Goal: Transaction & Acquisition: Register for event/course

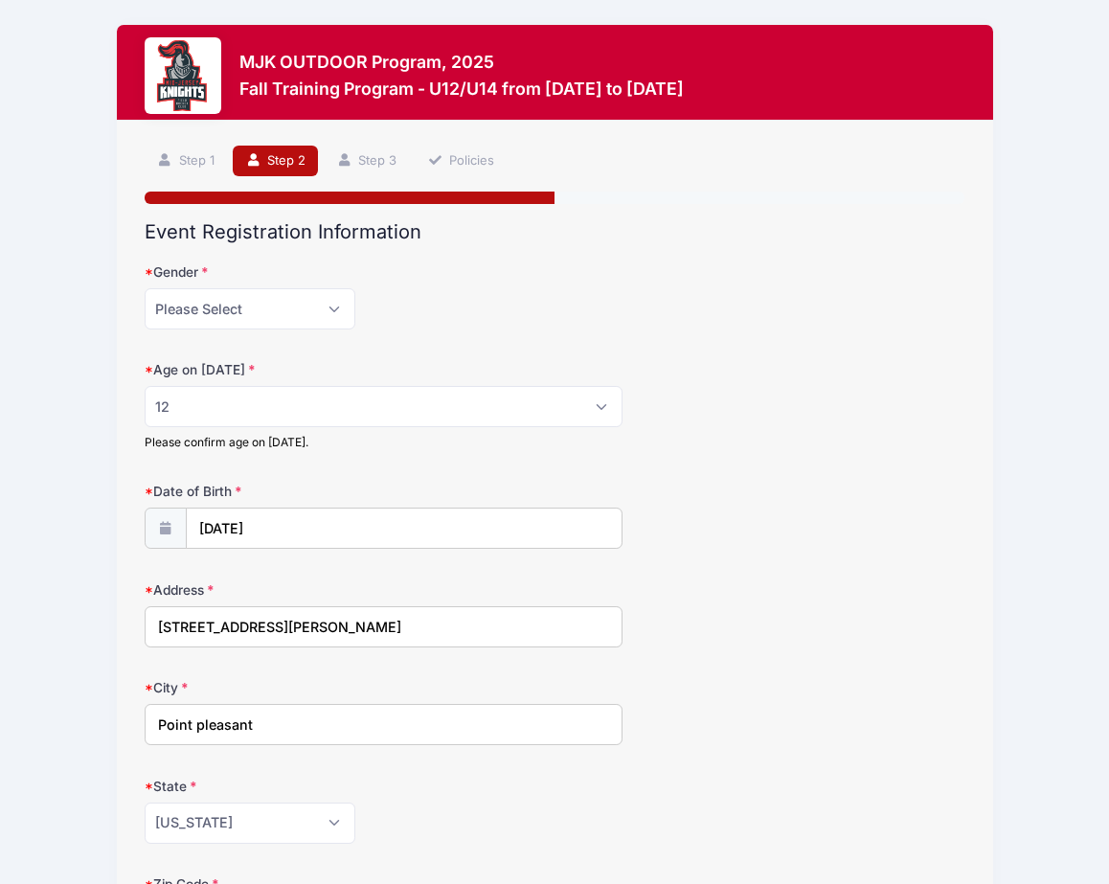
select select "[DEMOGRAPHIC_DATA]"
select select "12"
select select "NJ"
select select "Grade: 8th"
select select "Advanced"
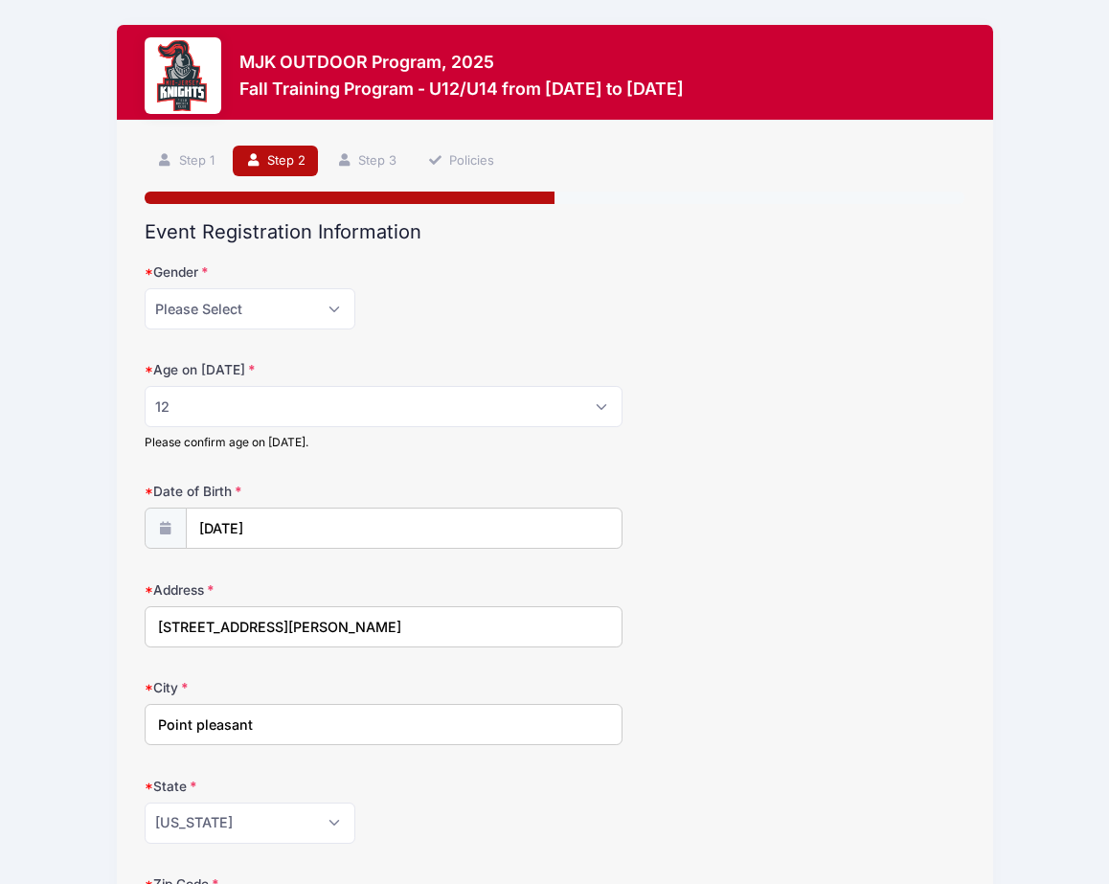
select select "4"
select select "Field Player"
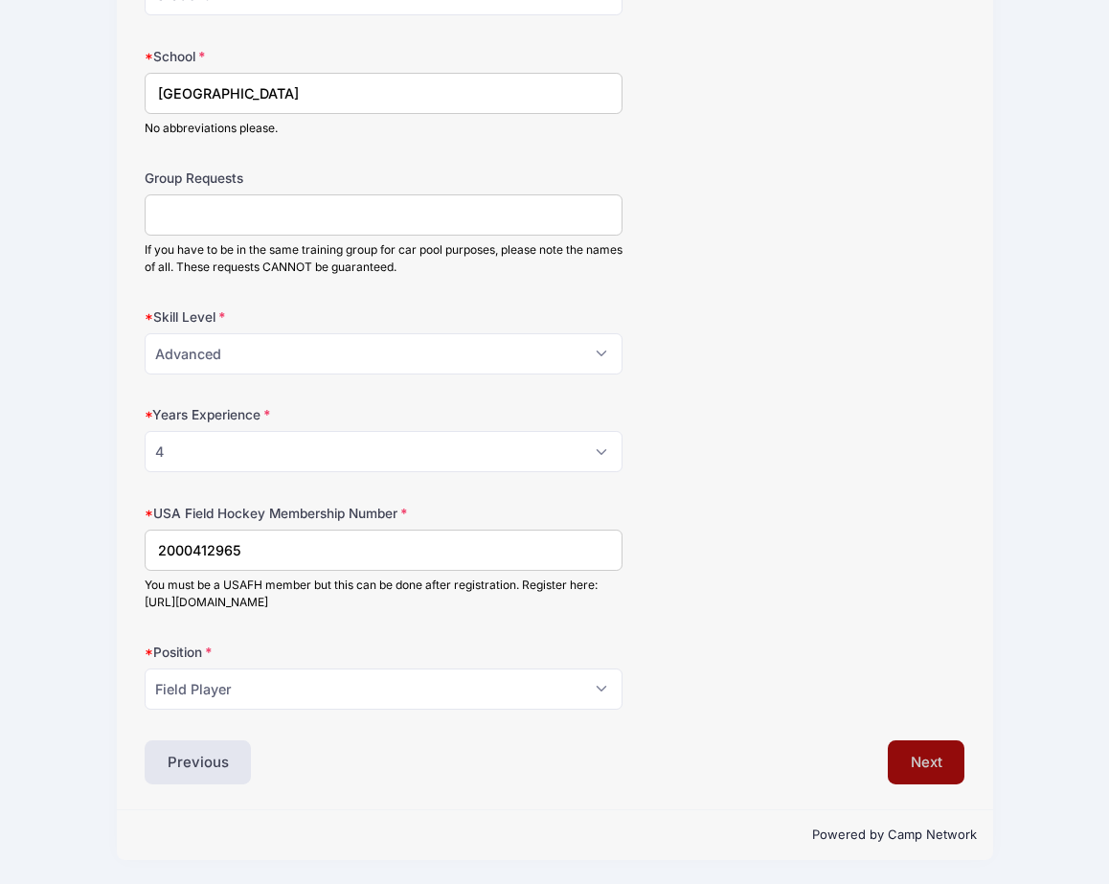
type input "2000412965"
click at [946, 768] on button "Next" at bounding box center [927, 762] width 78 height 44
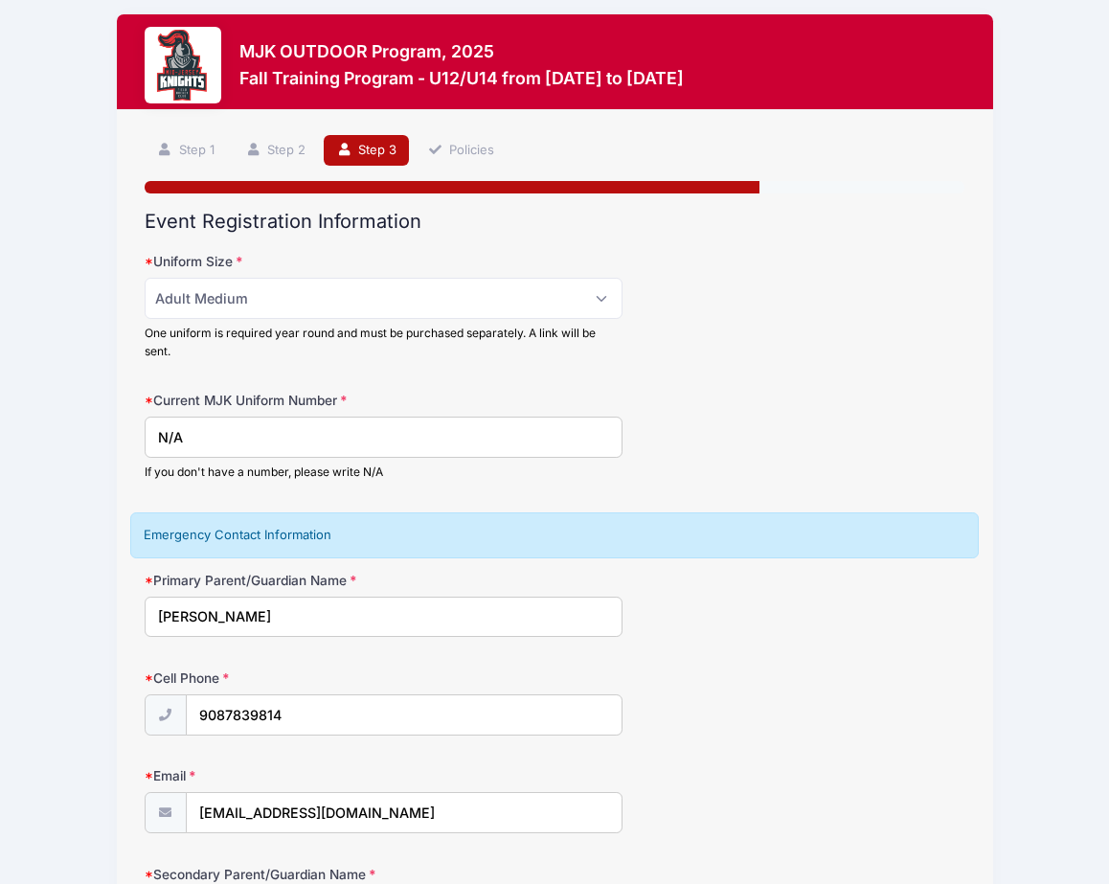
scroll to position [17, 0]
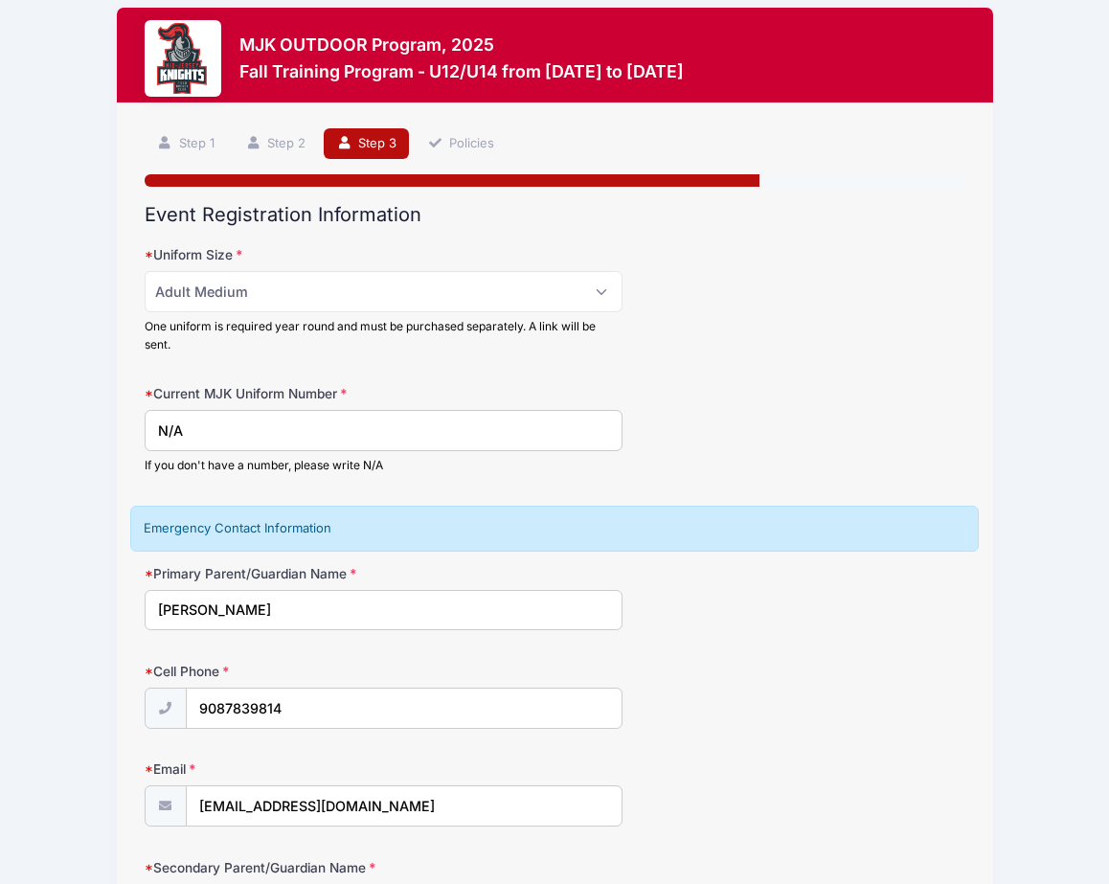
drag, startPoint x: 334, startPoint y: 439, endPoint x: 111, endPoint y: 434, distance: 223.2
click at [111, 434] on div "MJK OUTDOOR Program, 2025 Fall Training Program - U12/U14 from 09/14 to 10/19/2…" at bounding box center [555, 542] width 1052 height 1118
type input "1"
type input "5"
click at [704, 407] on div "Current MJK Uniform Number 5 If you don't have a number, please write N/A" at bounding box center [555, 429] width 821 height 90
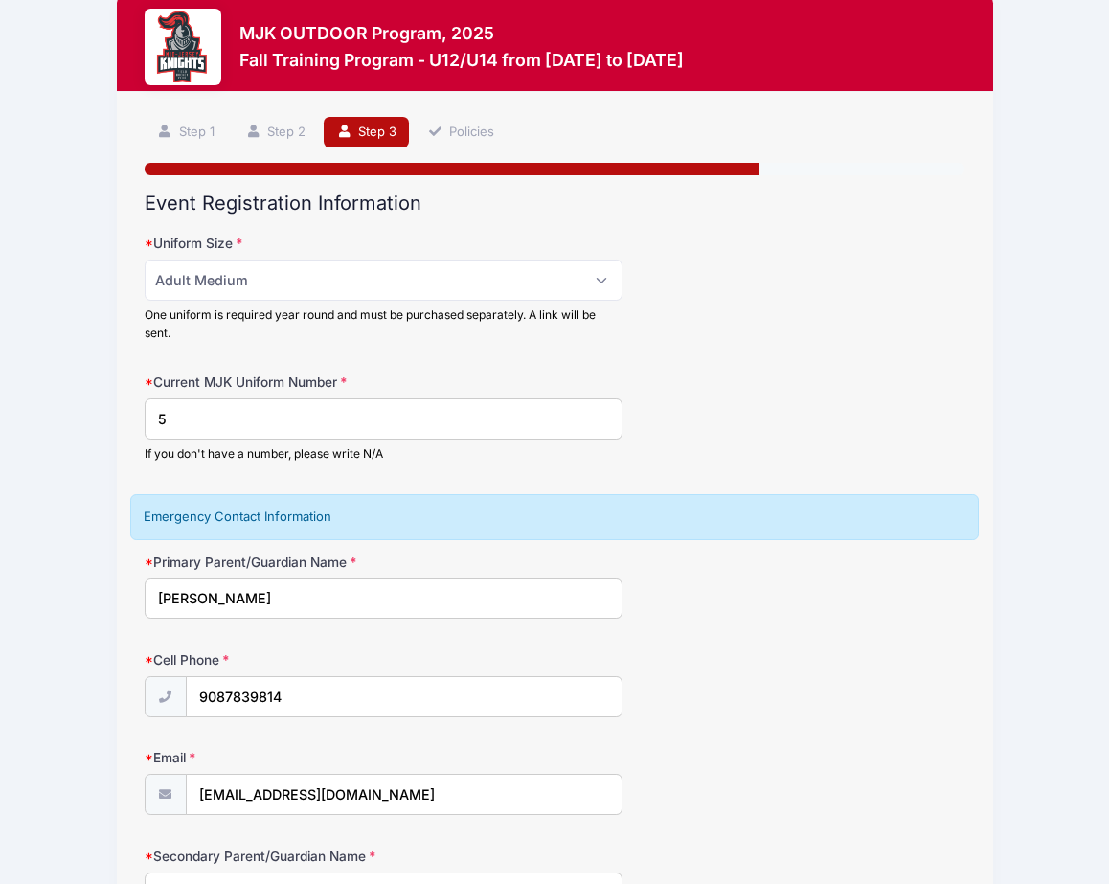
scroll to position [30, 0]
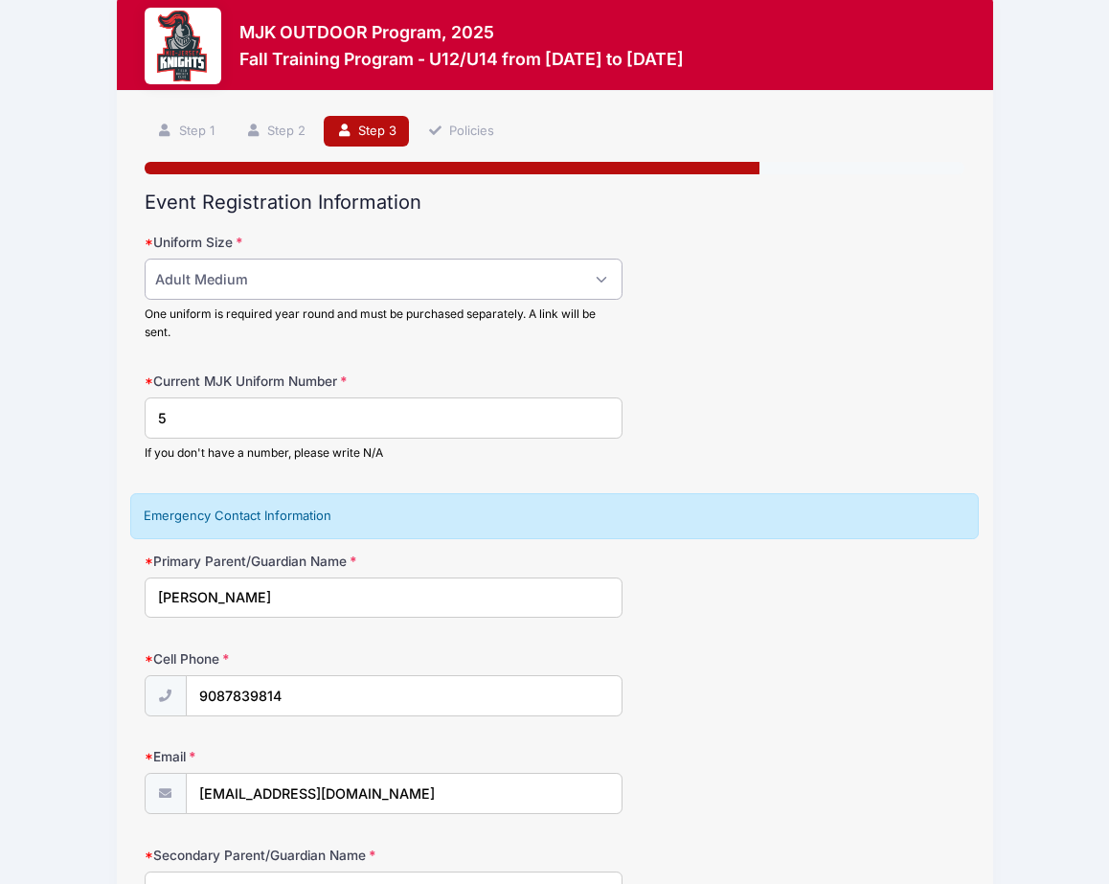
click at [451, 290] on select "Please Select Adult Small Adult Medium Adult Large Adult XL" at bounding box center [384, 279] width 479 height 41
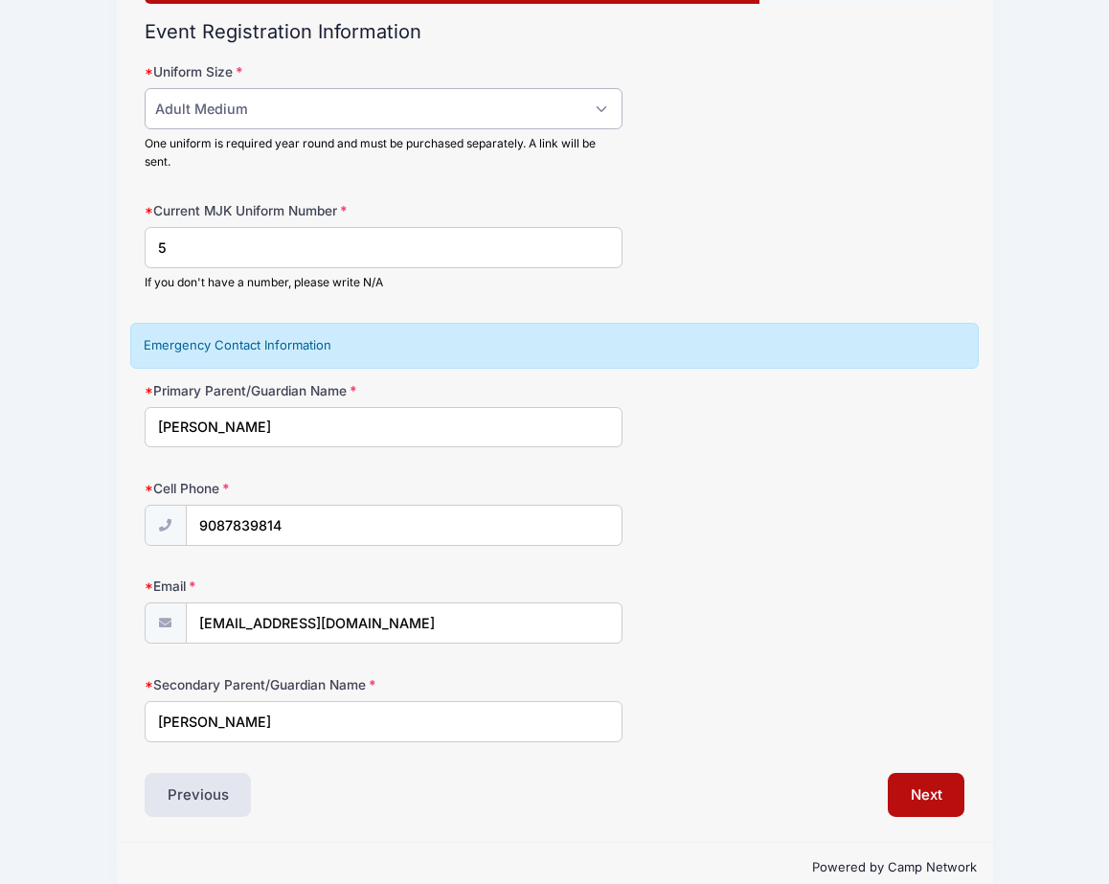
scroll to position [233, 0]
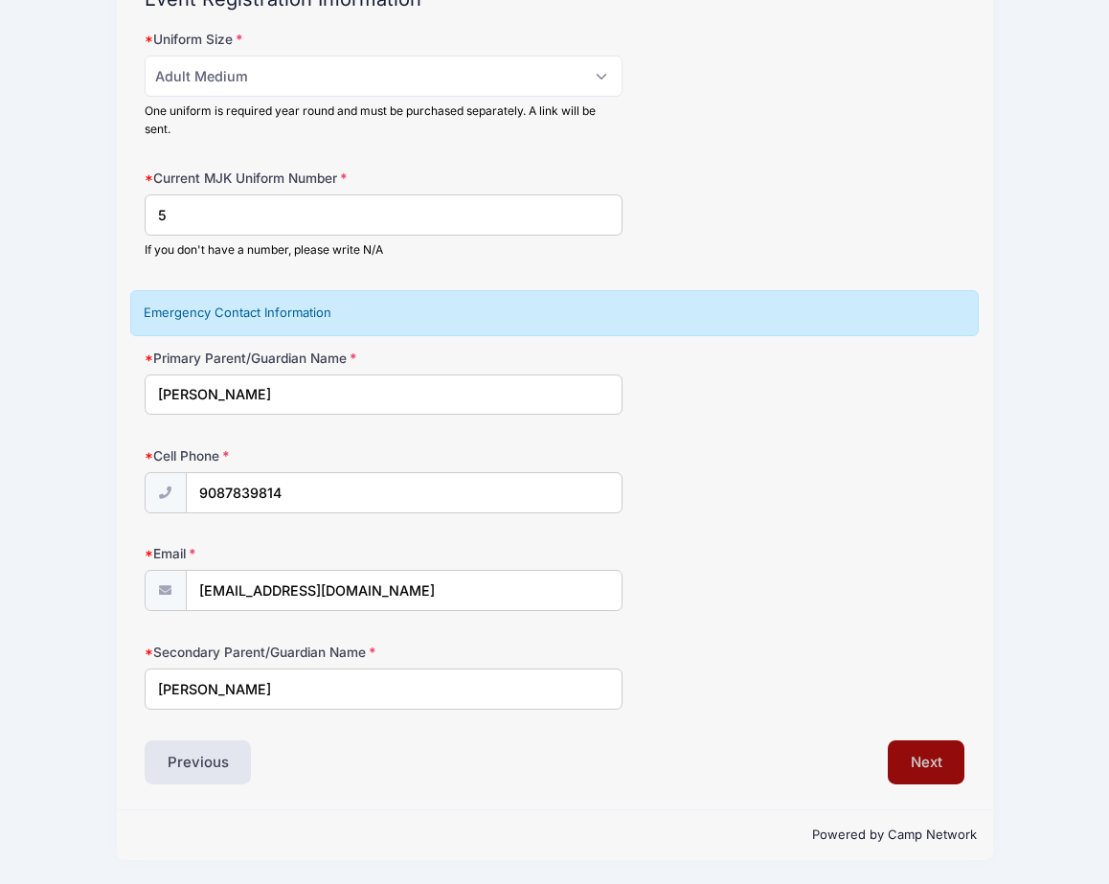
click at [945, 755] on button "Next" at bounding box center [927, 762] width 78 height 44
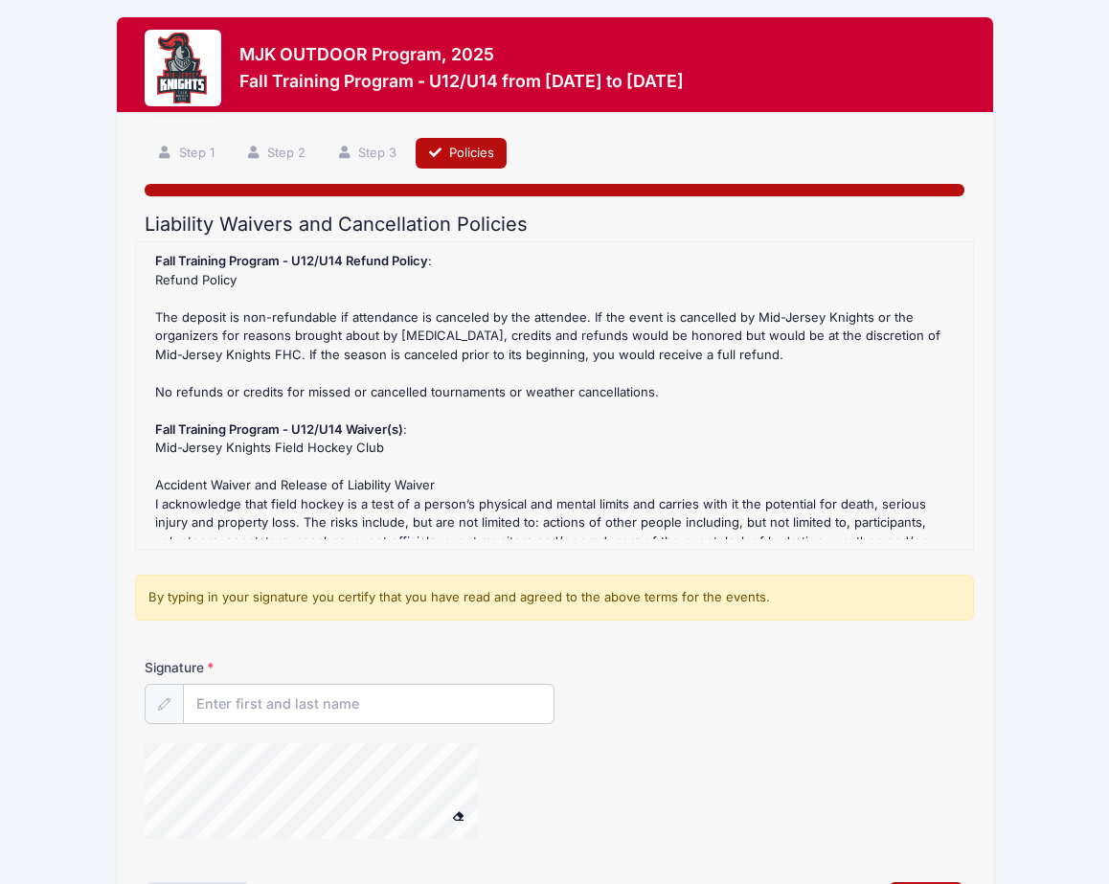
scroll to position [0, 0]
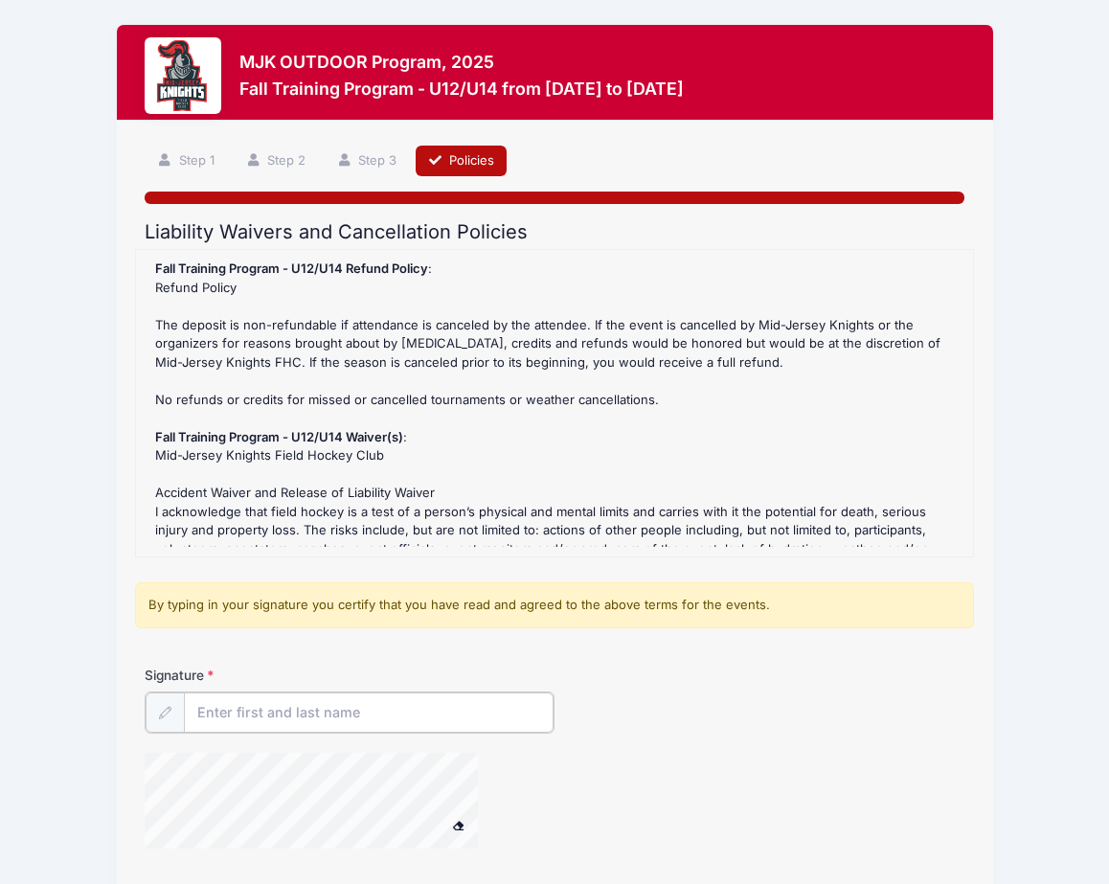
click at [361, 704] on input "Signature" at bounding box center [369, 713] width 370 height 41
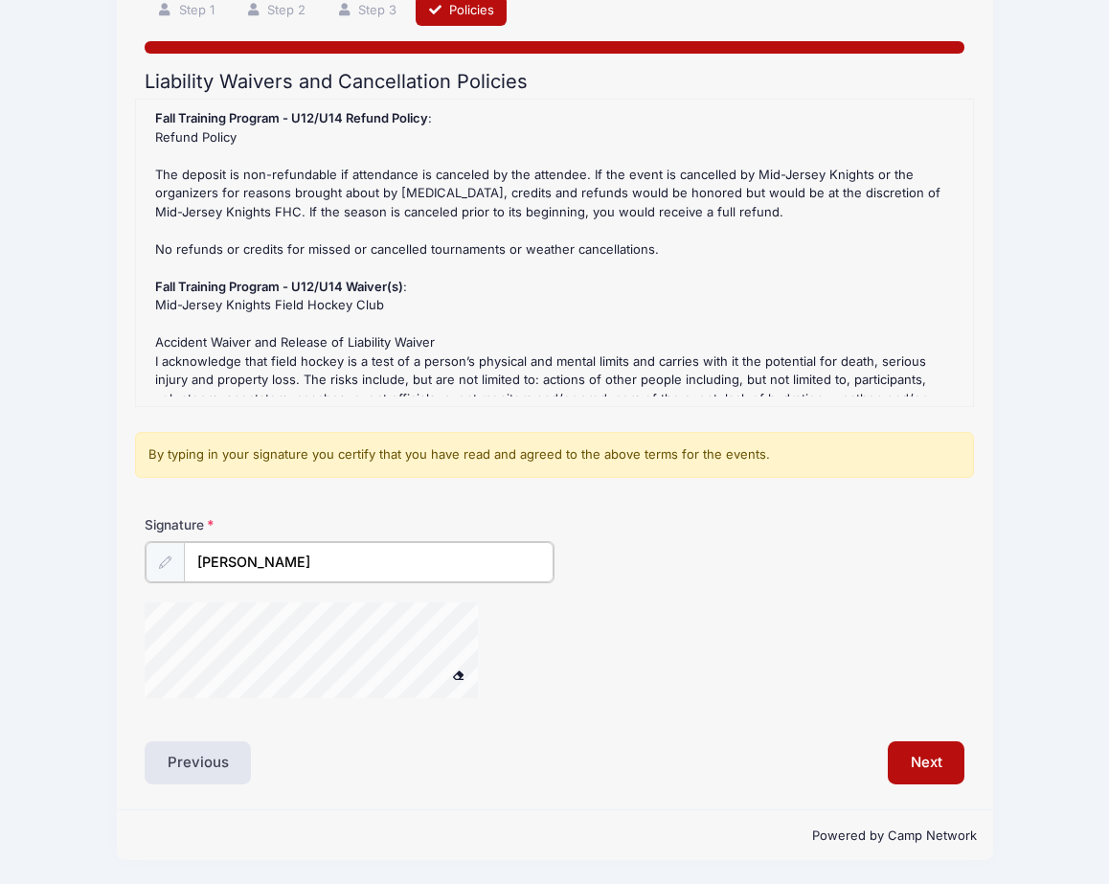
scroll to position [478, 0]
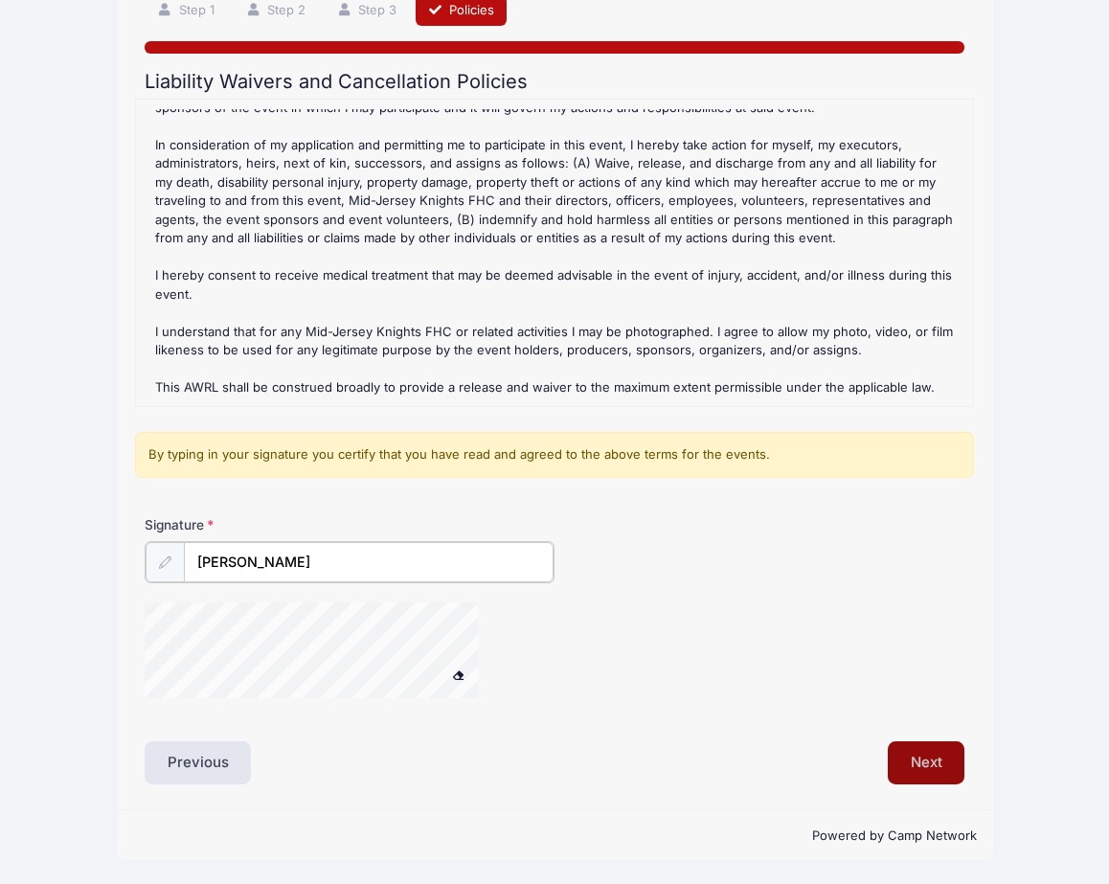
type input "Rudy Valentino"
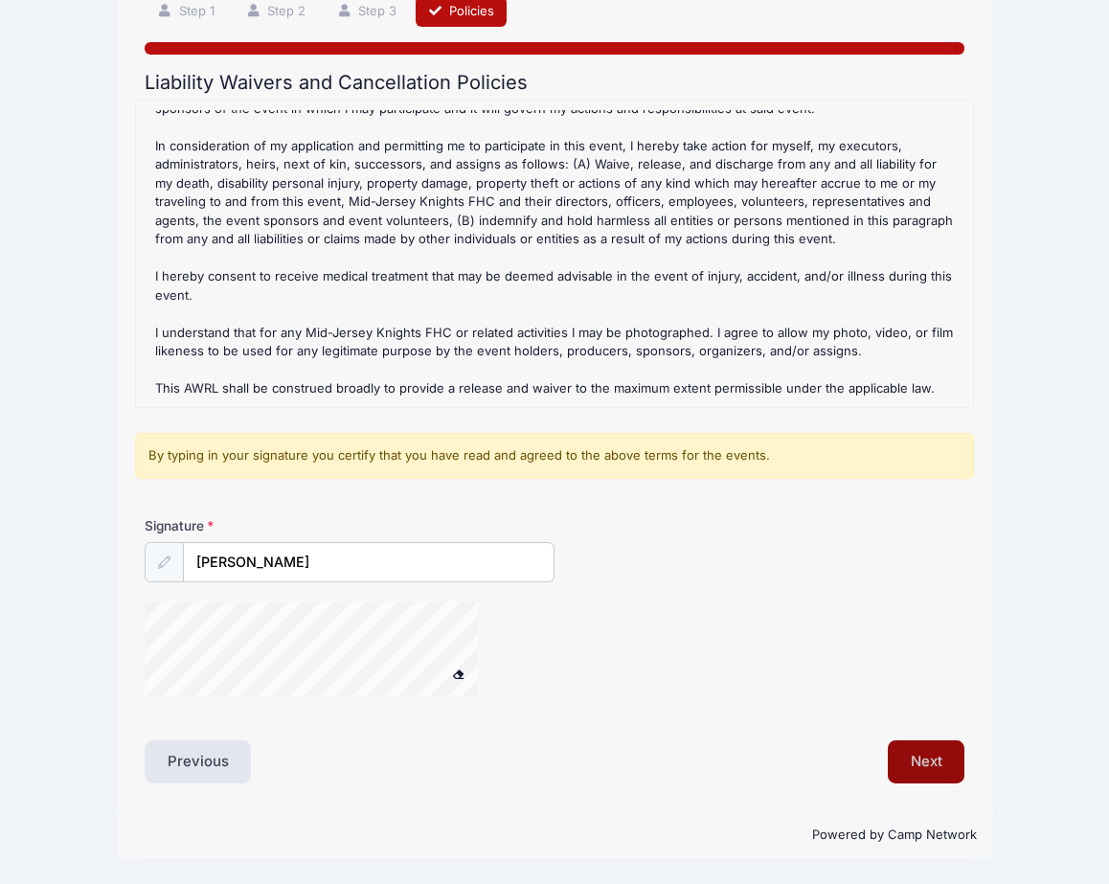
scroll to position [148, 0]
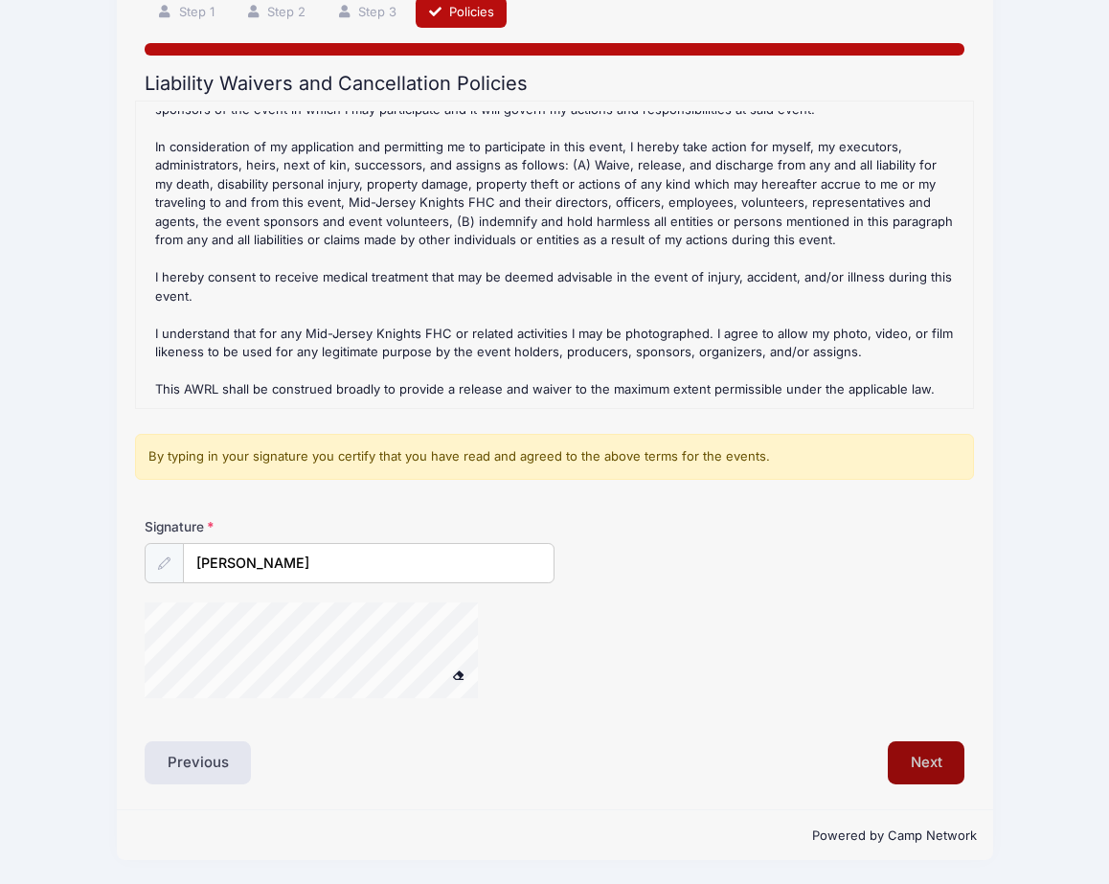
click at [924, 775] on button "Next" at bounding box center [927, 763] width 78 height 44
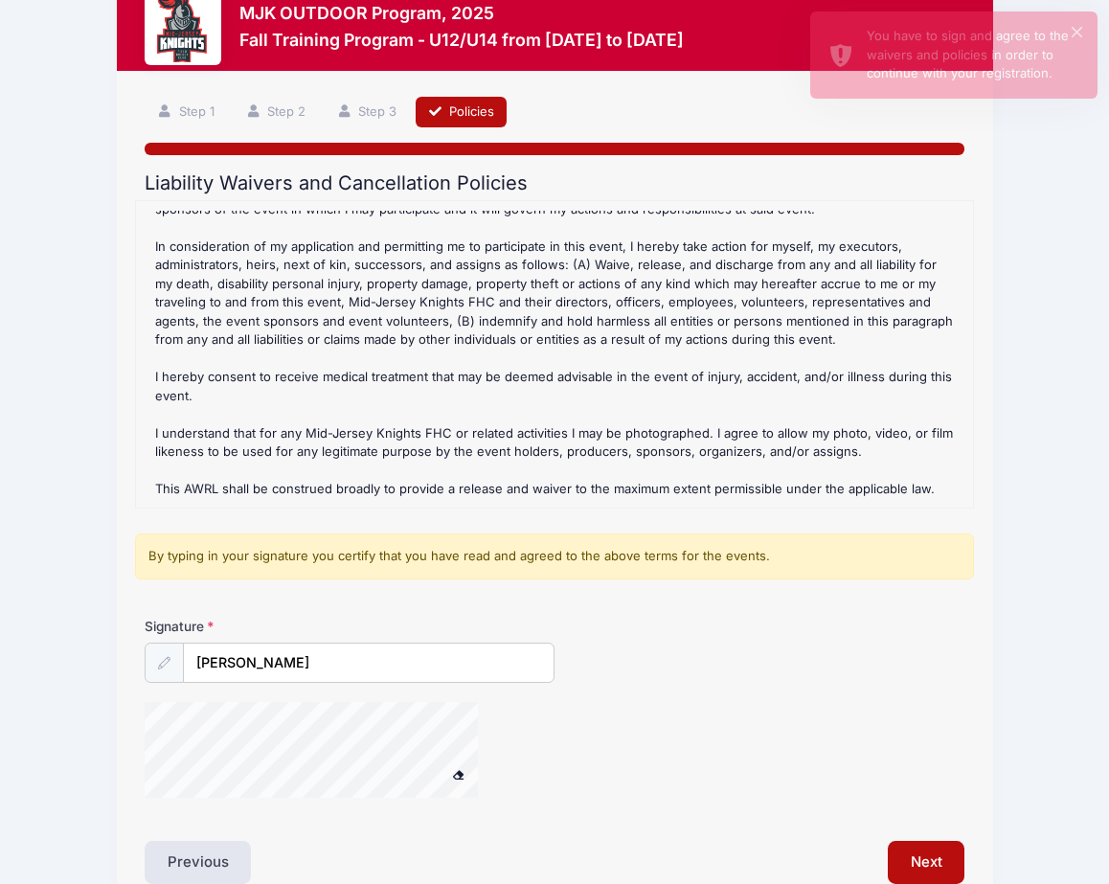
scroll to position [48, 0]
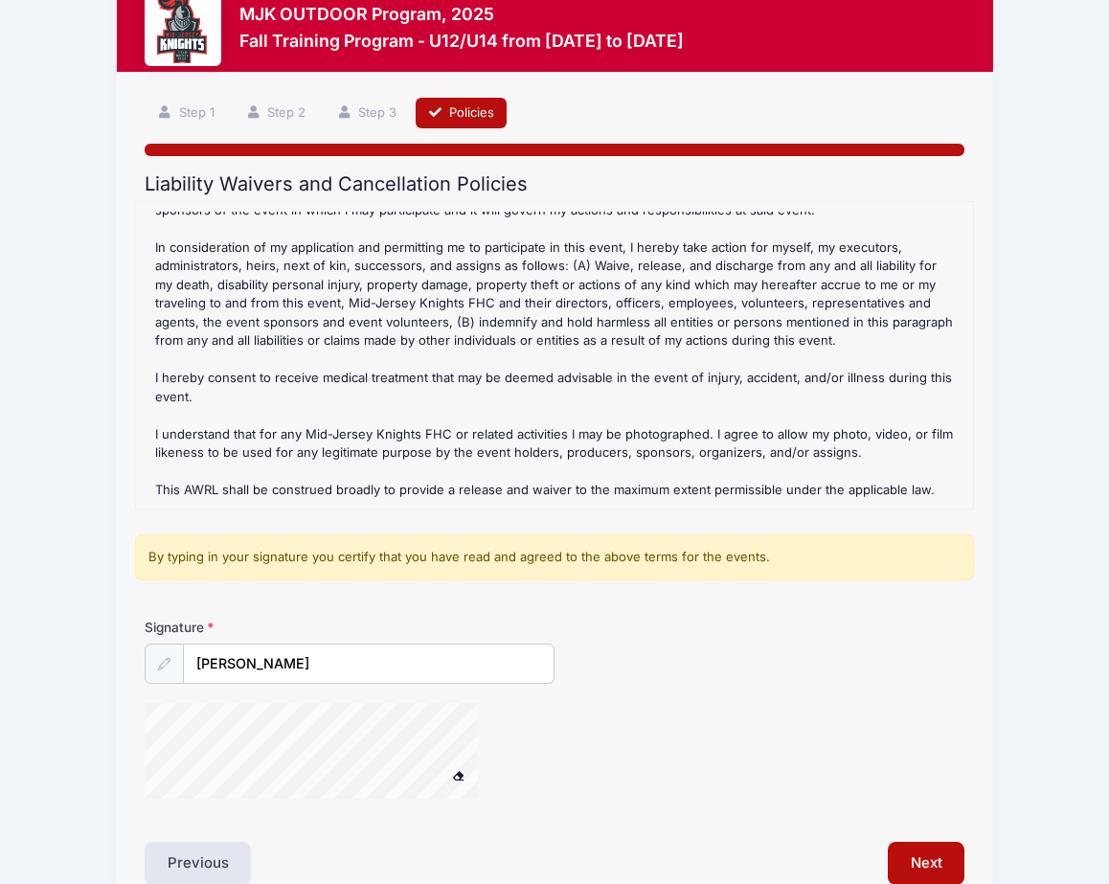
click at [162, 668] on icon at bounding box center [164, 664] width 12 height 12
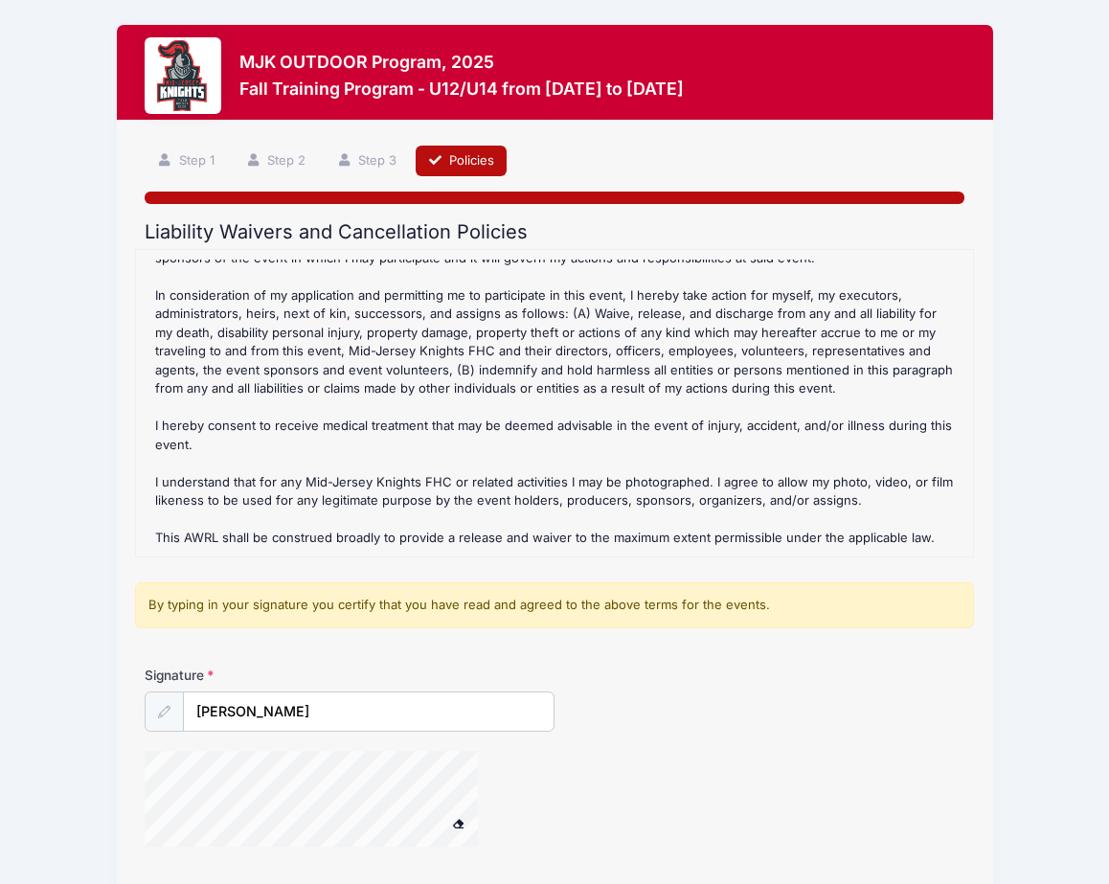
scroll to position [148, 0]
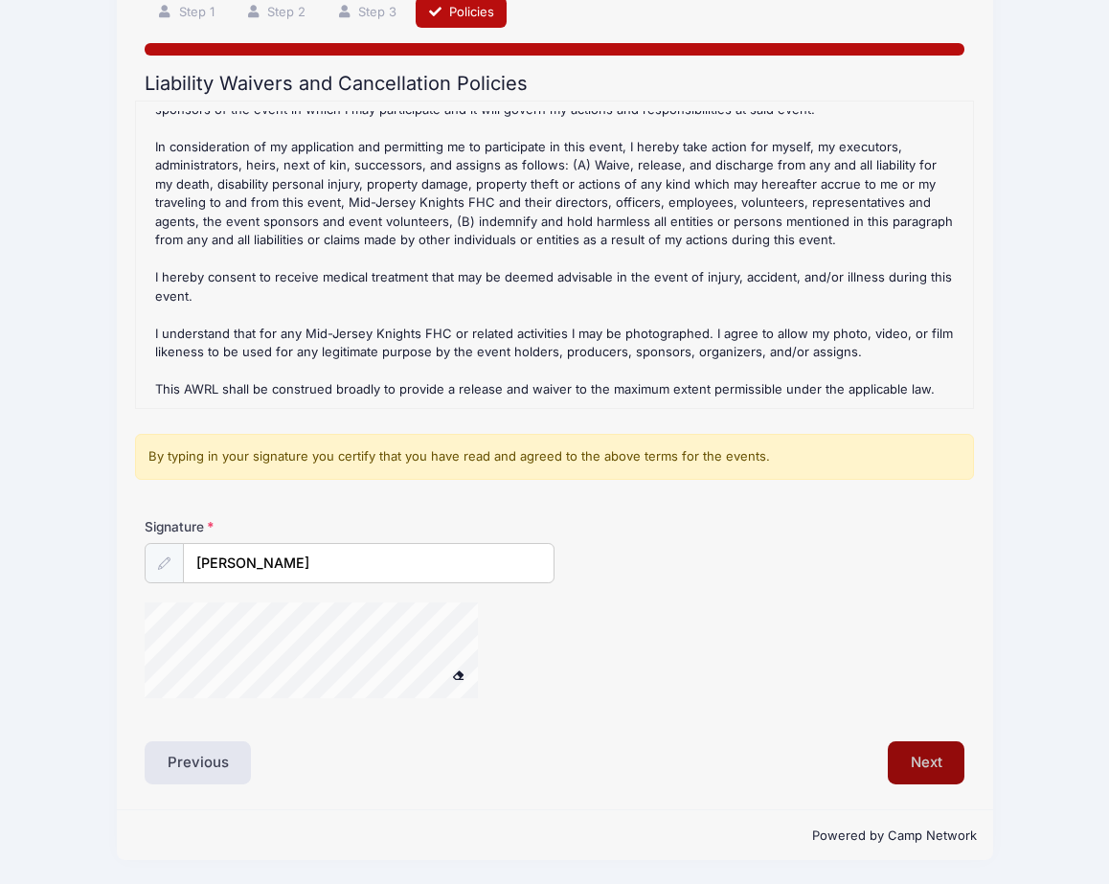
click at [904, 752] on button "Next" at bounding box center [927, 763] width 78 height 44
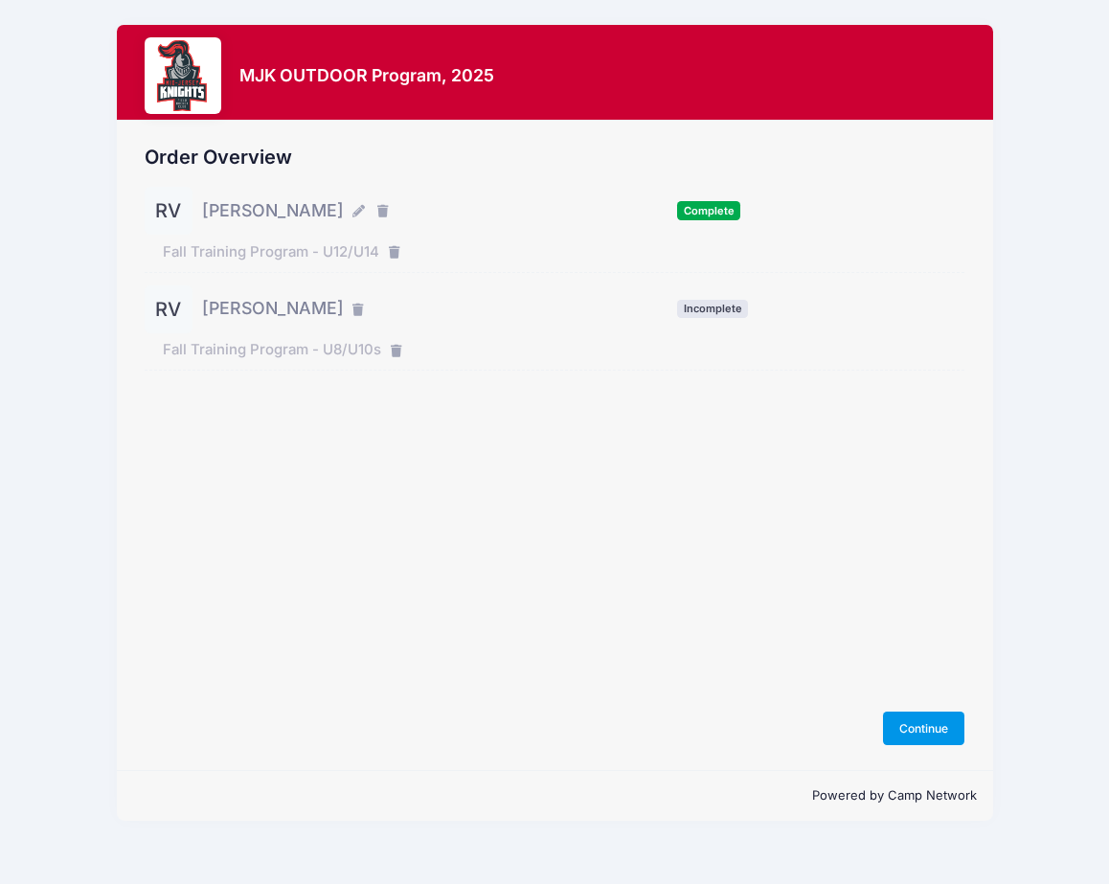
click at [912, 733] on button "Continue" at bounding box center [924, 728] width 82 height 33
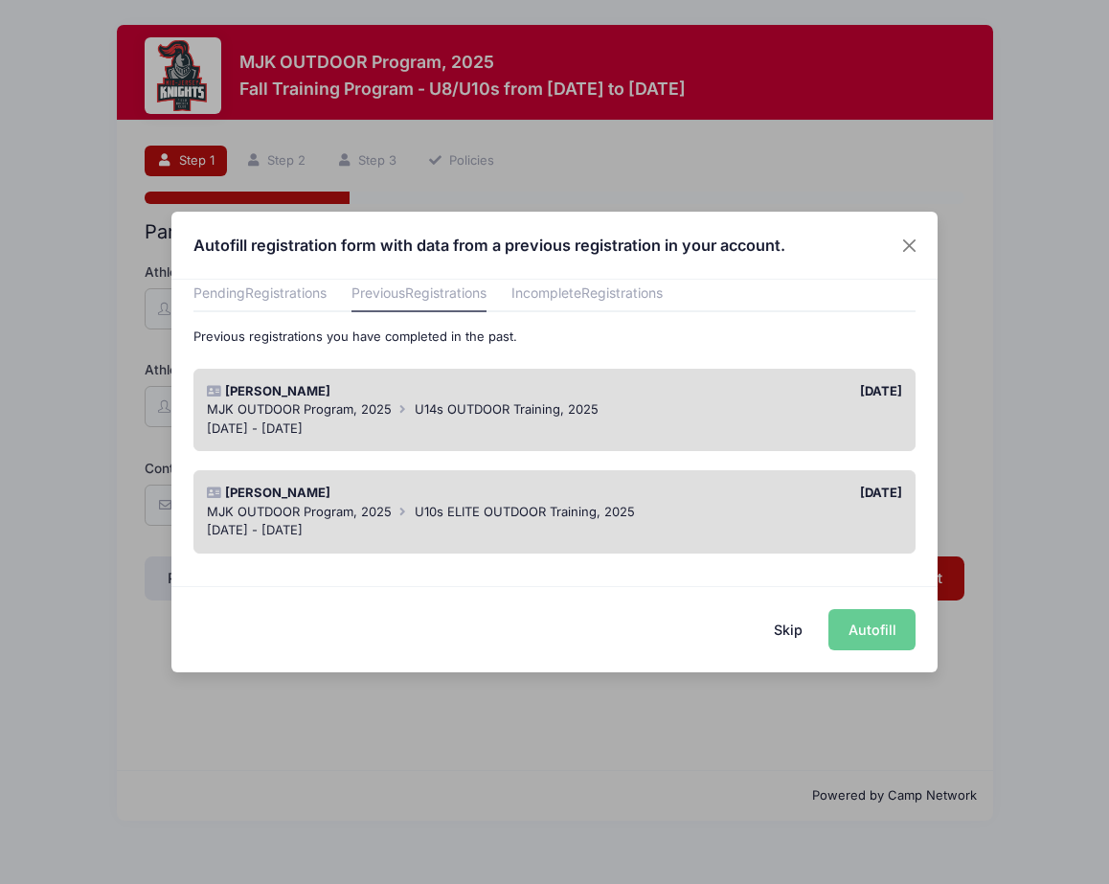
scroll to position [80, 0]
click at [624, 506] on span "U10s ELITE OUTDOOR Training, 2025" at bounding box center [525, 510] width 220 height 15
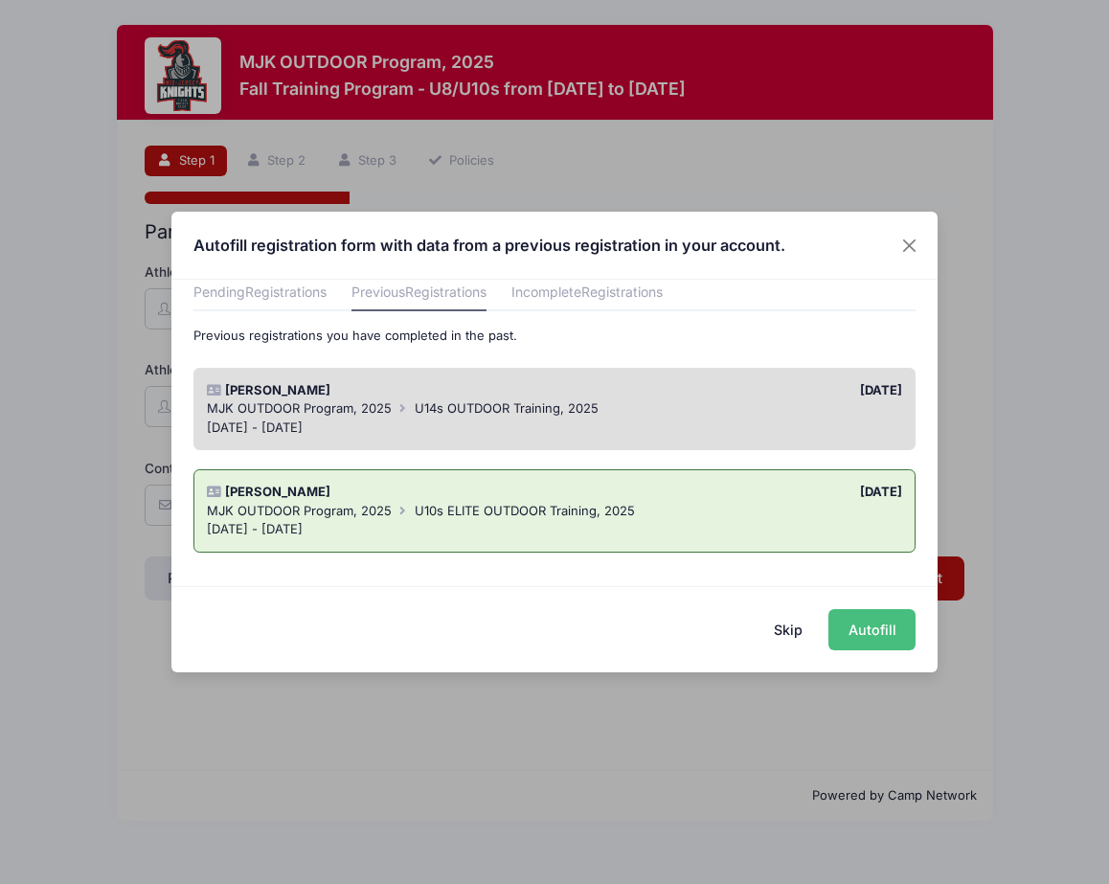
click at [877, 636] on button "Autofill" at bounding box center [872, 629] width 87 height 41
type input "[EMAIL_ADDRESS][DOMAIN_NAME]"
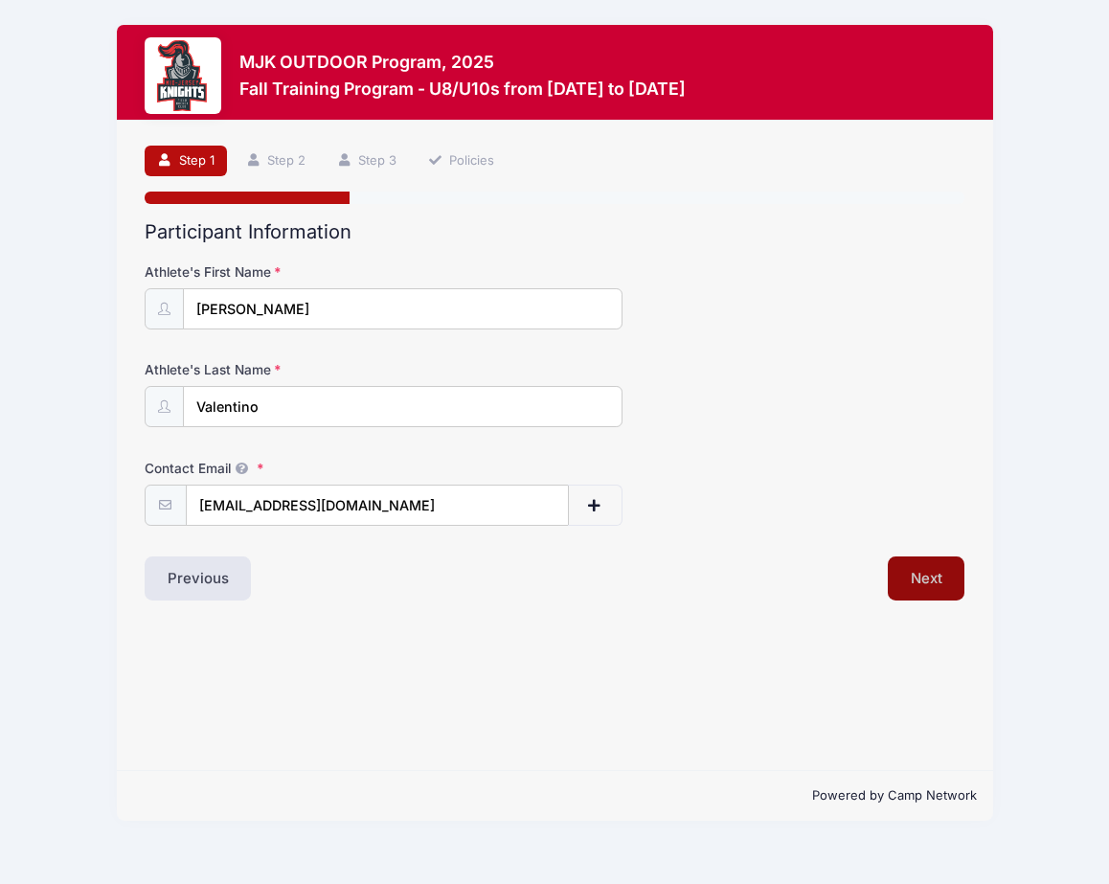
click at [921, 581] on button "Next" at bounding box center [927, 579] width 78 height 44
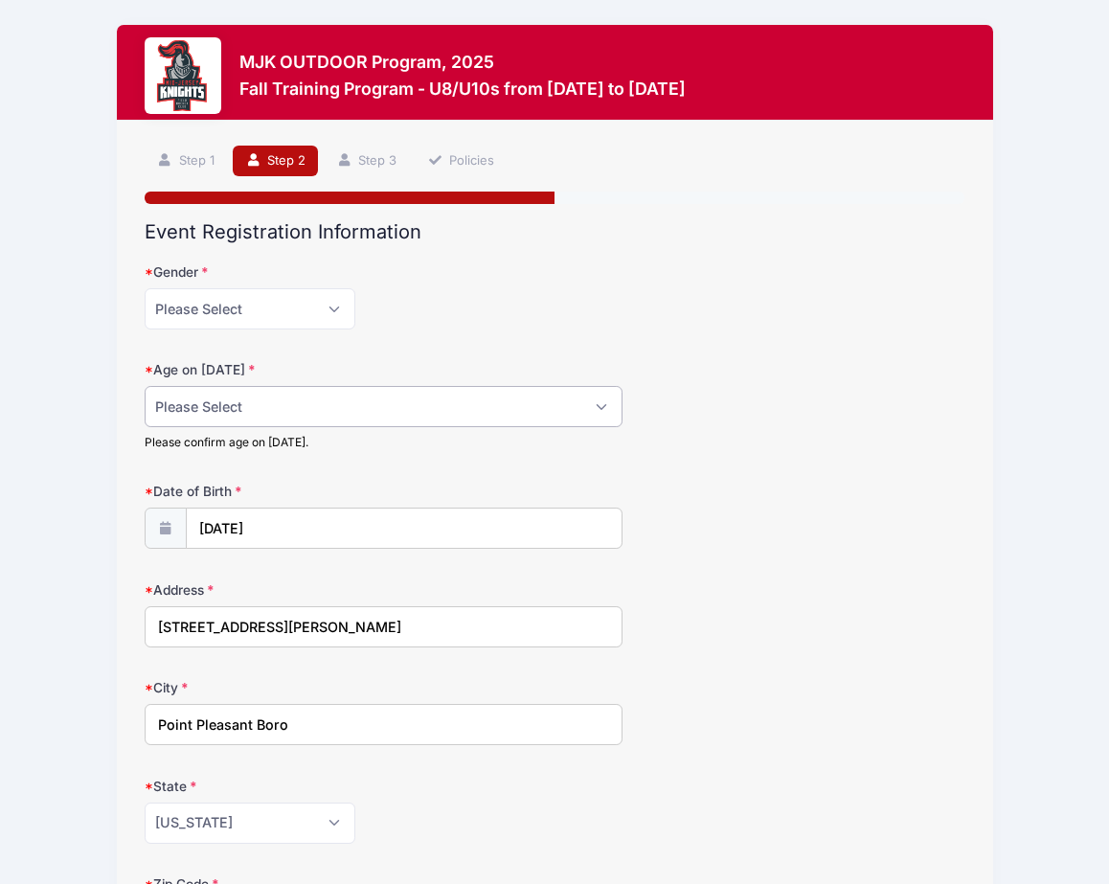
click at [314, 415] on select "Please Select 1 2 3 4 5 6 7 8 9 10 11 12 13 14 15 16 17 18" at bounding box center [384, 406] width 479 height 41
select select "9"
click at [145, 386] on select "Please Select 1 2 3 4 5 6 7 8 9 10 11 12 13 14 15 16 17 18" at bounding box center [384, 406] width 479 height 41
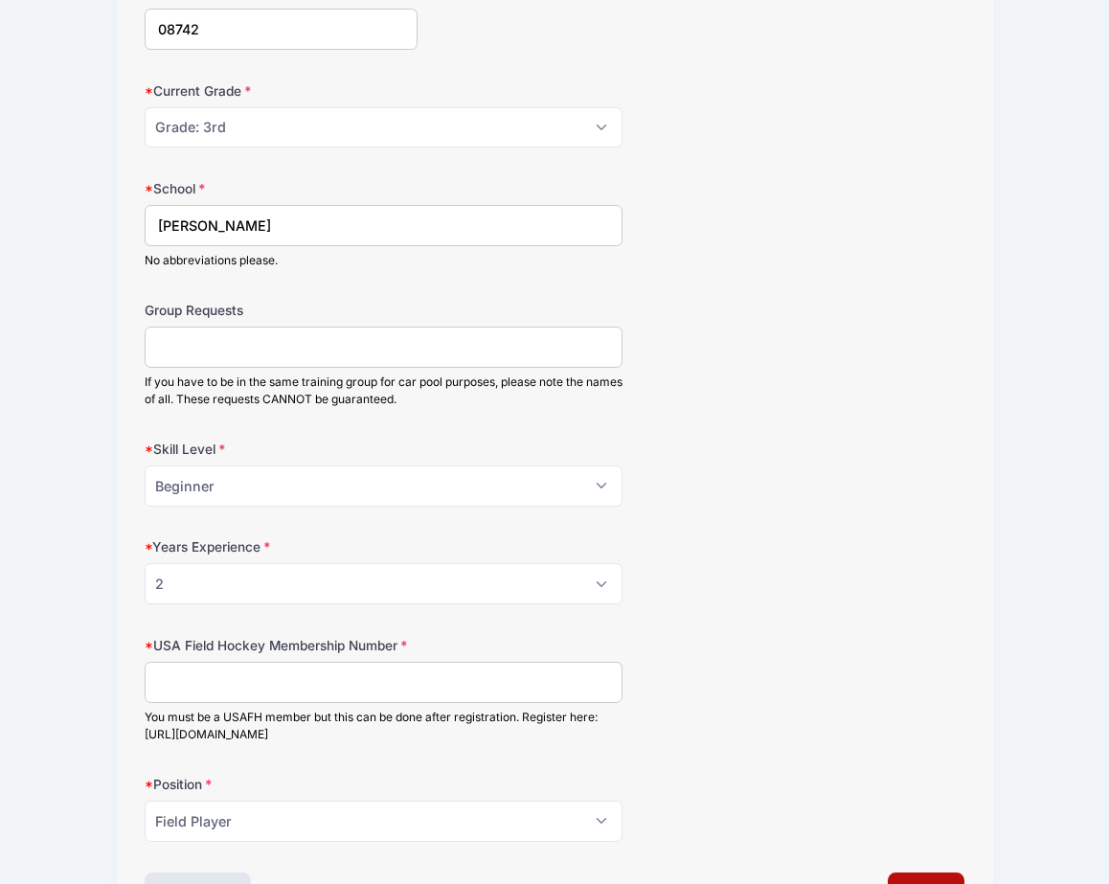
scroll to position [978, 0]
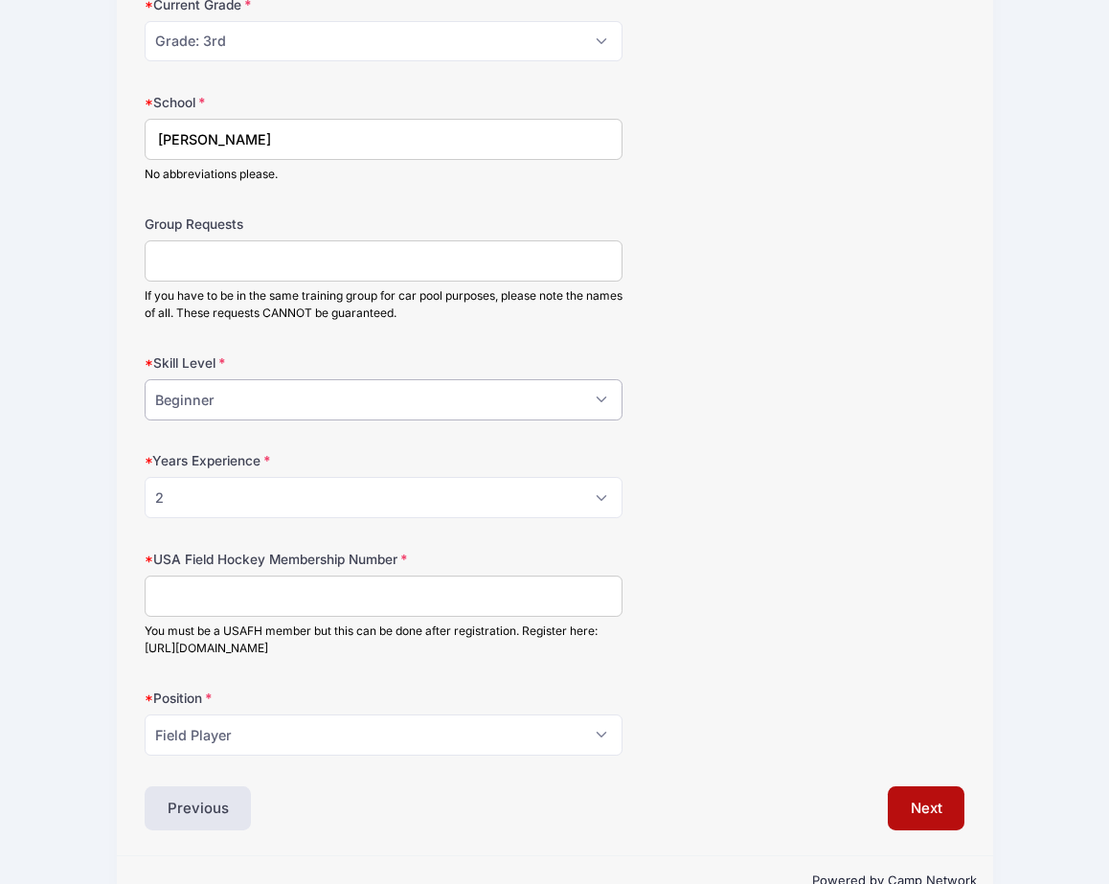
click at [309, 408] on select "Please Select Beginner Intermediate Advanced" at bounding box center [384, 399] width 479 height 41
select select "Intermediate"
click at [145, 379] on select "Please Select Beginner Intermediate Advanced" at bounding box center [384, 399] width 479 height 41
click at [281, 499] on select "Please Select 0 1 2 3 4 5 6 7 8" at bounding box center [384, 497] width 479 height 41
select select "3"
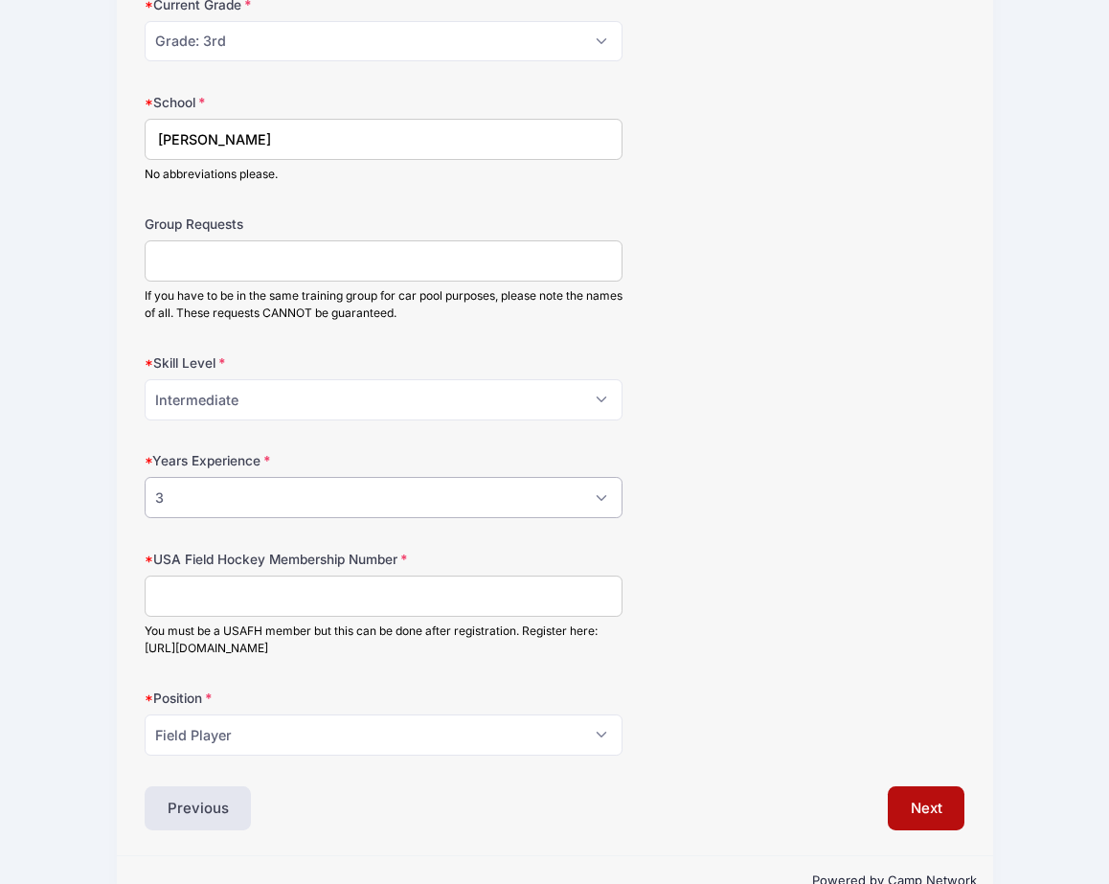
click at [145, 477] on select "Please Select 0 1 2 3 4 5 6 7 8" at bounding box center [384, 497] width 479 height 41
click at [283, 584] on input "USA Field Hockey Membership Number" at bounding box center [384, 596] width 479 height 41
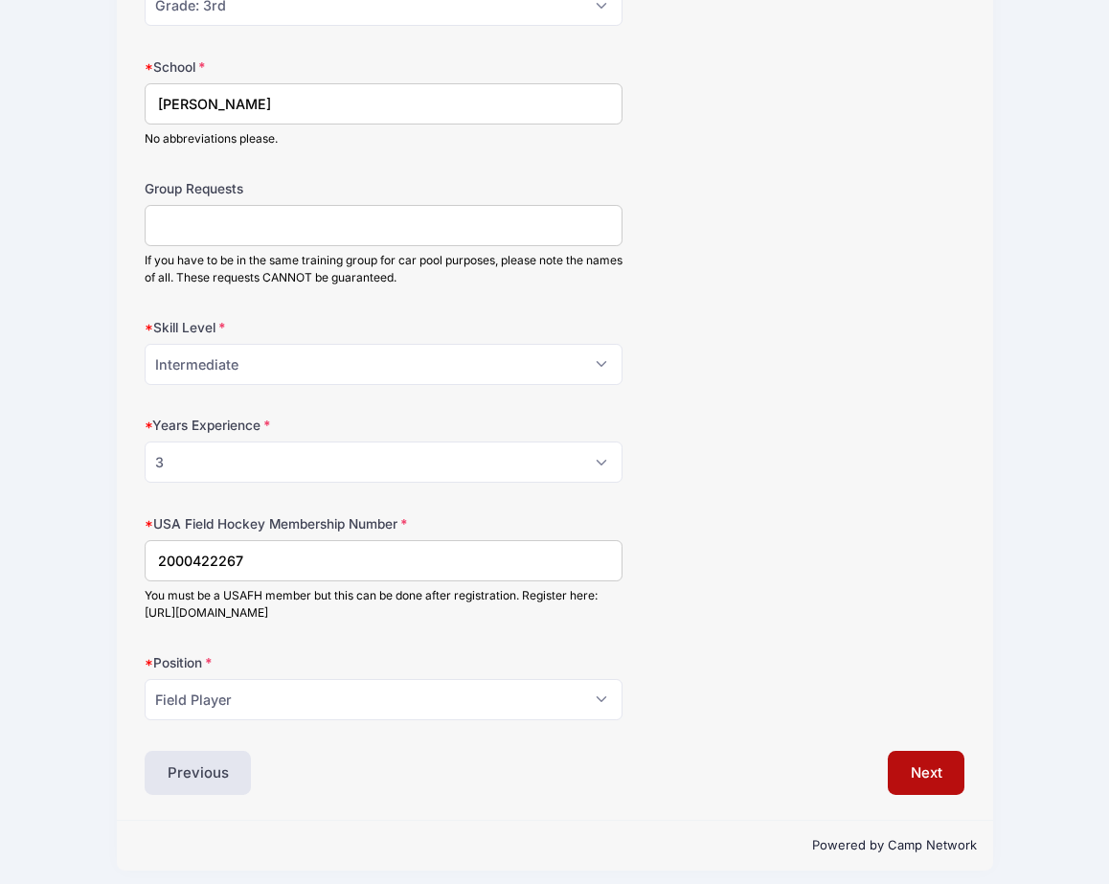
scroll to position [1024, 0]
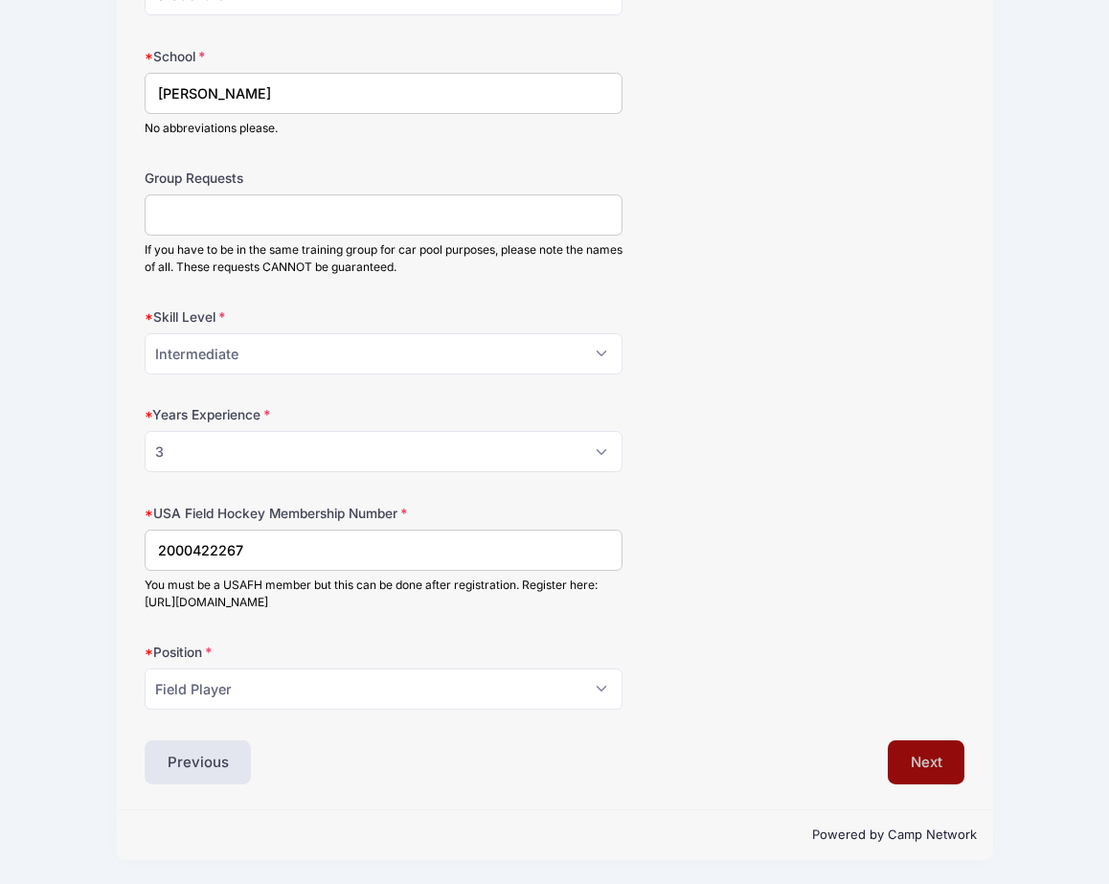
type input "2000422267"
click at [909, 756] on button "Next" at bounding box center [927, 762] width 78 height 44
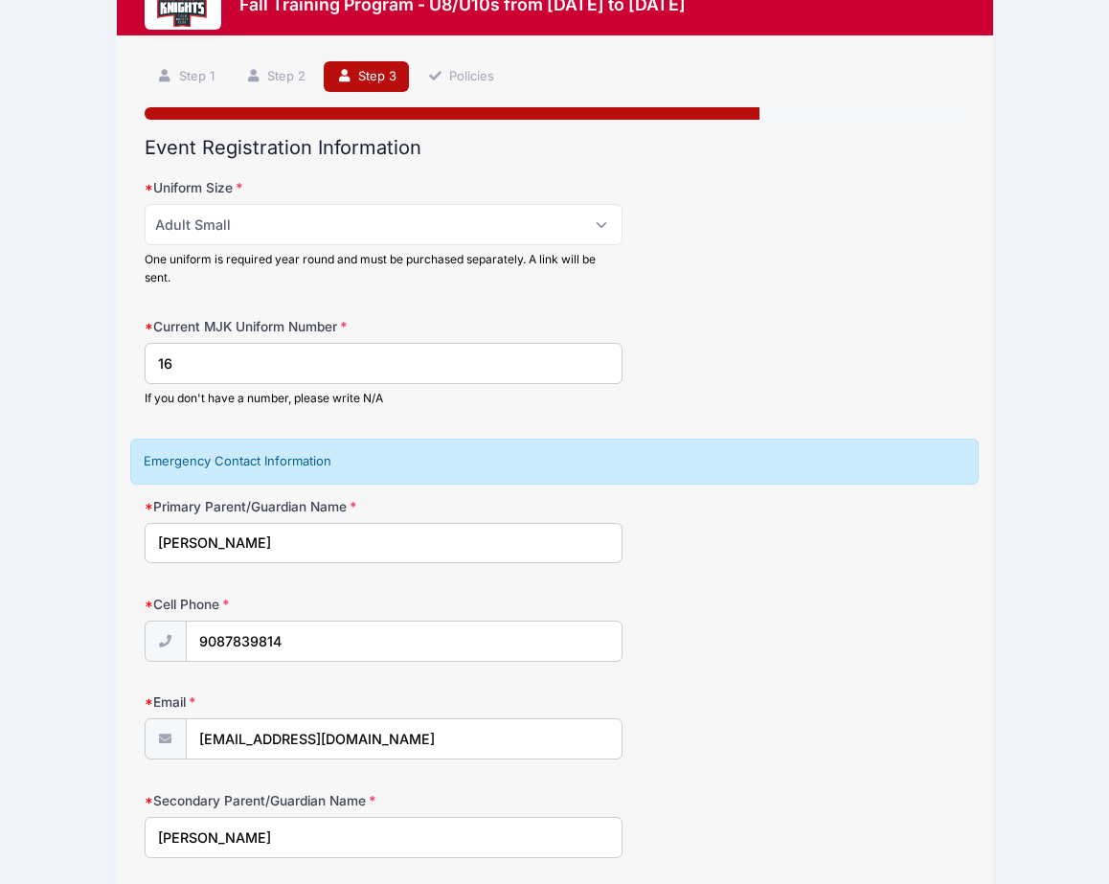
scroll to position [233, 0]
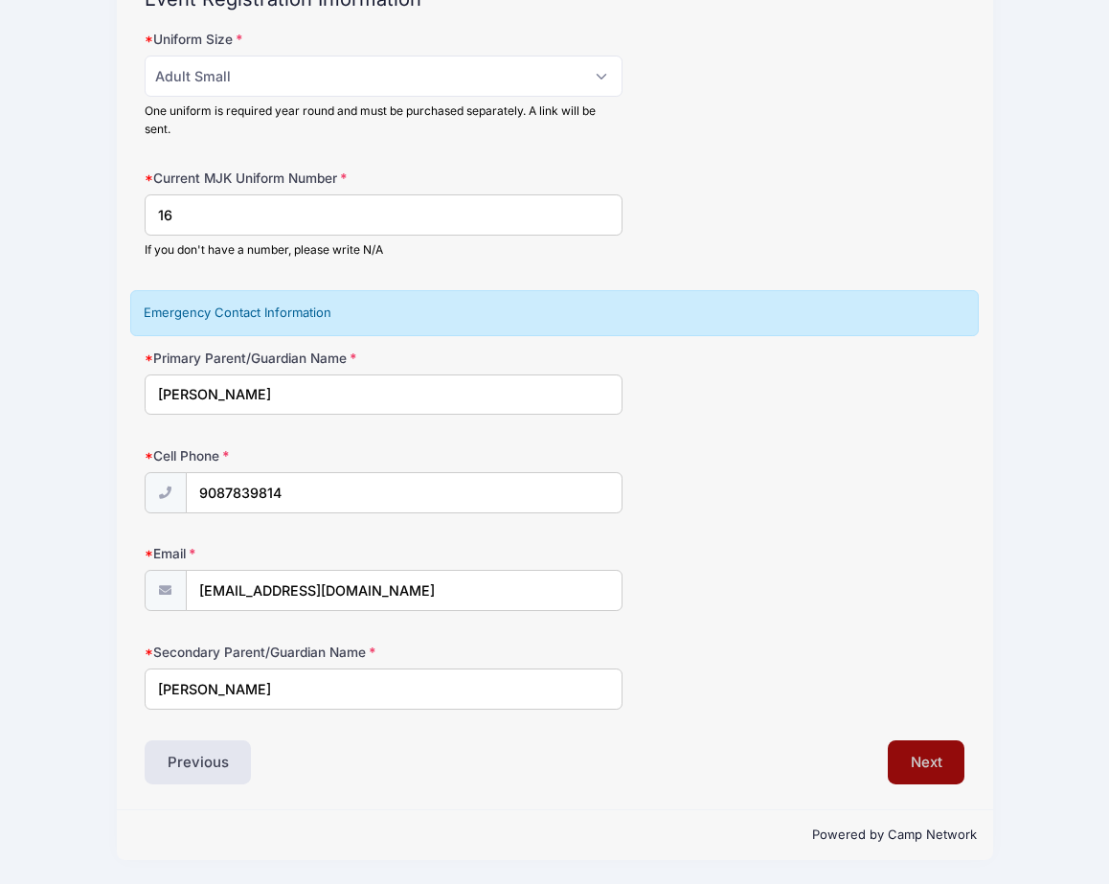
click at [925, 764] on button "Next" at bounding box center [927, 762] width 78 height 44
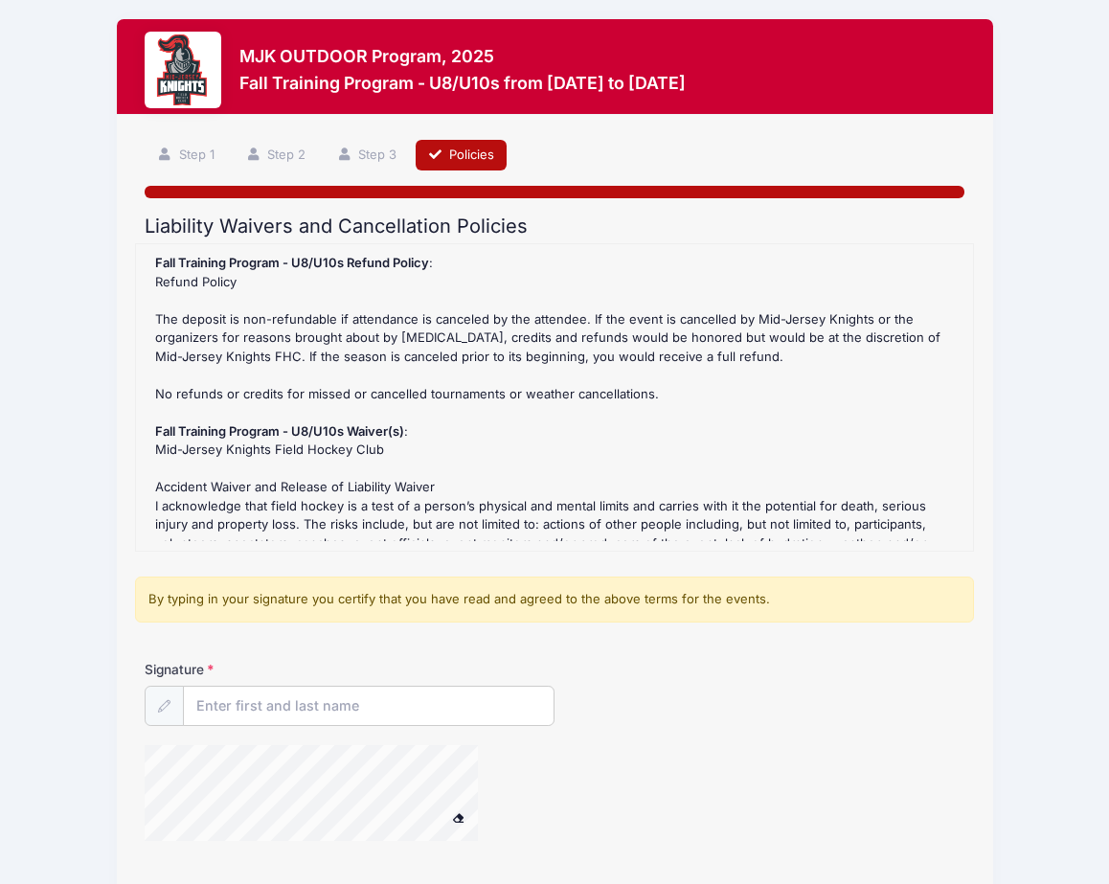
scroll to position [0, 0]
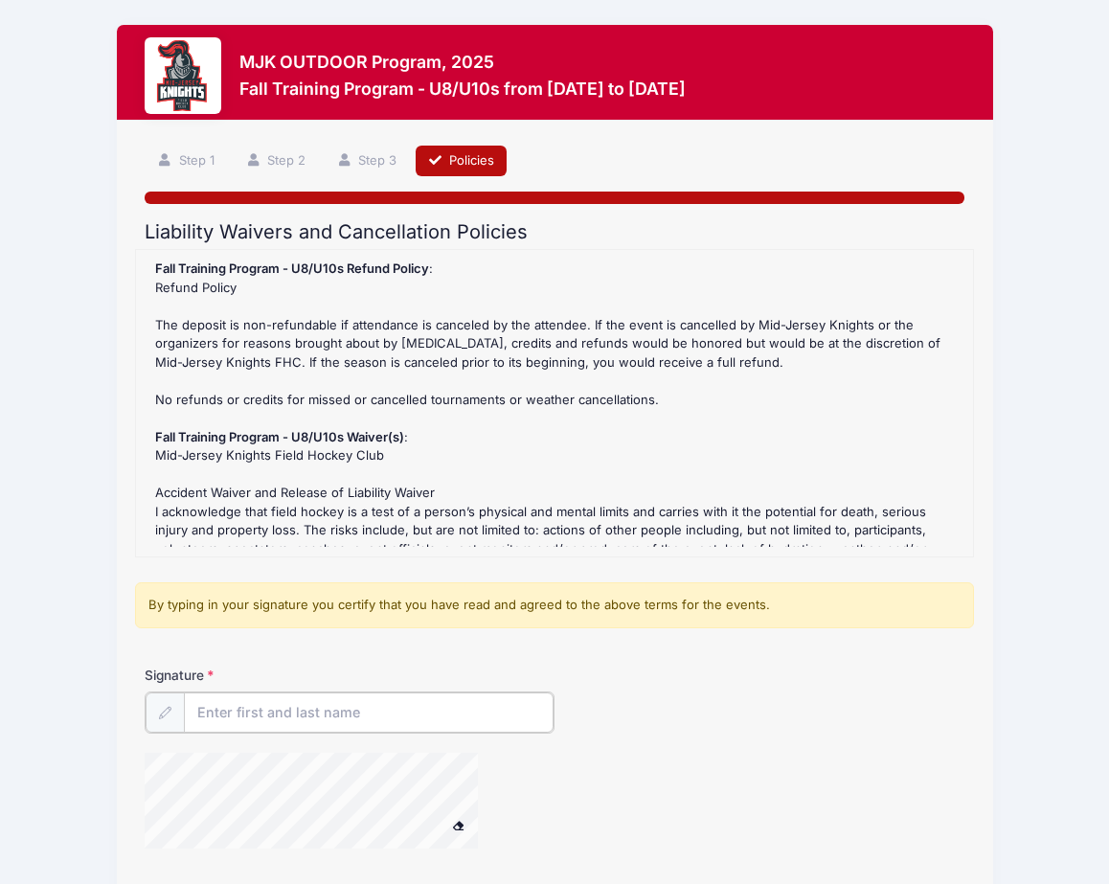
click at [284, 707] on input "Signature" at bounding box center [369, 713] width 370 height 41
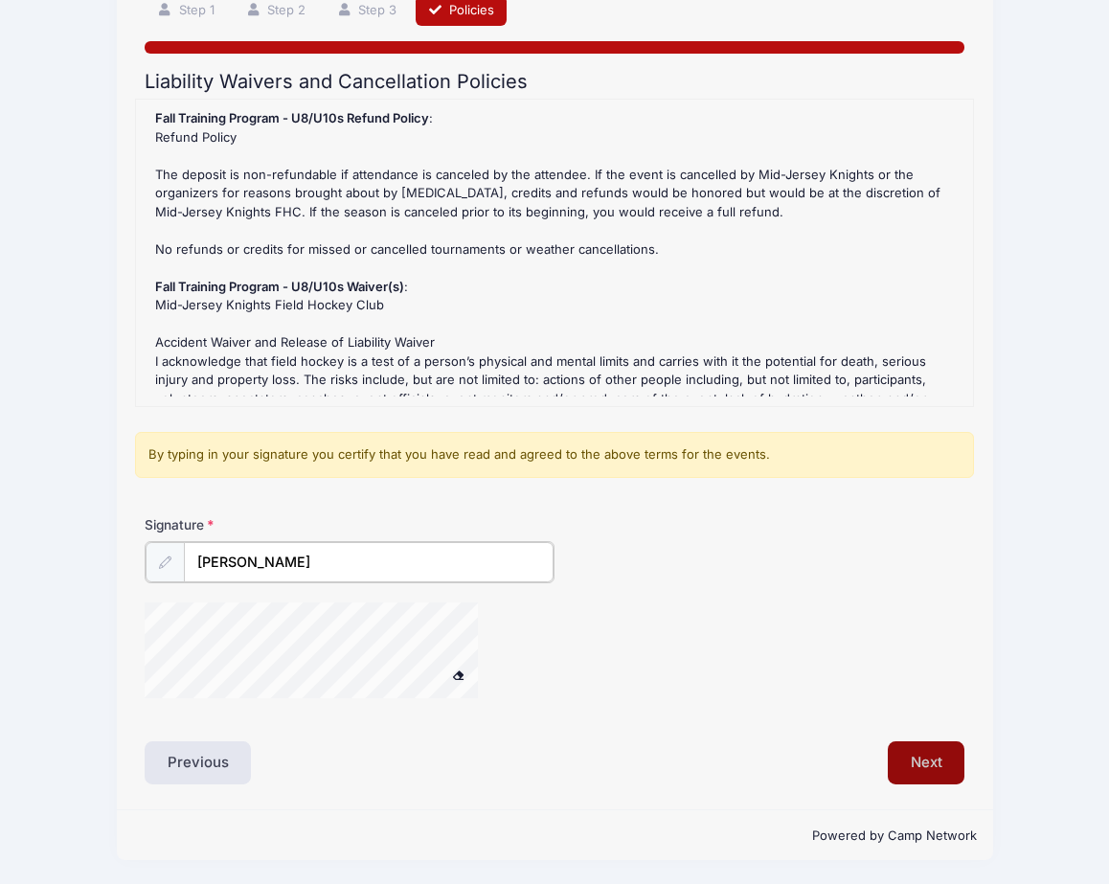
type input "[PERSON_NAME]"
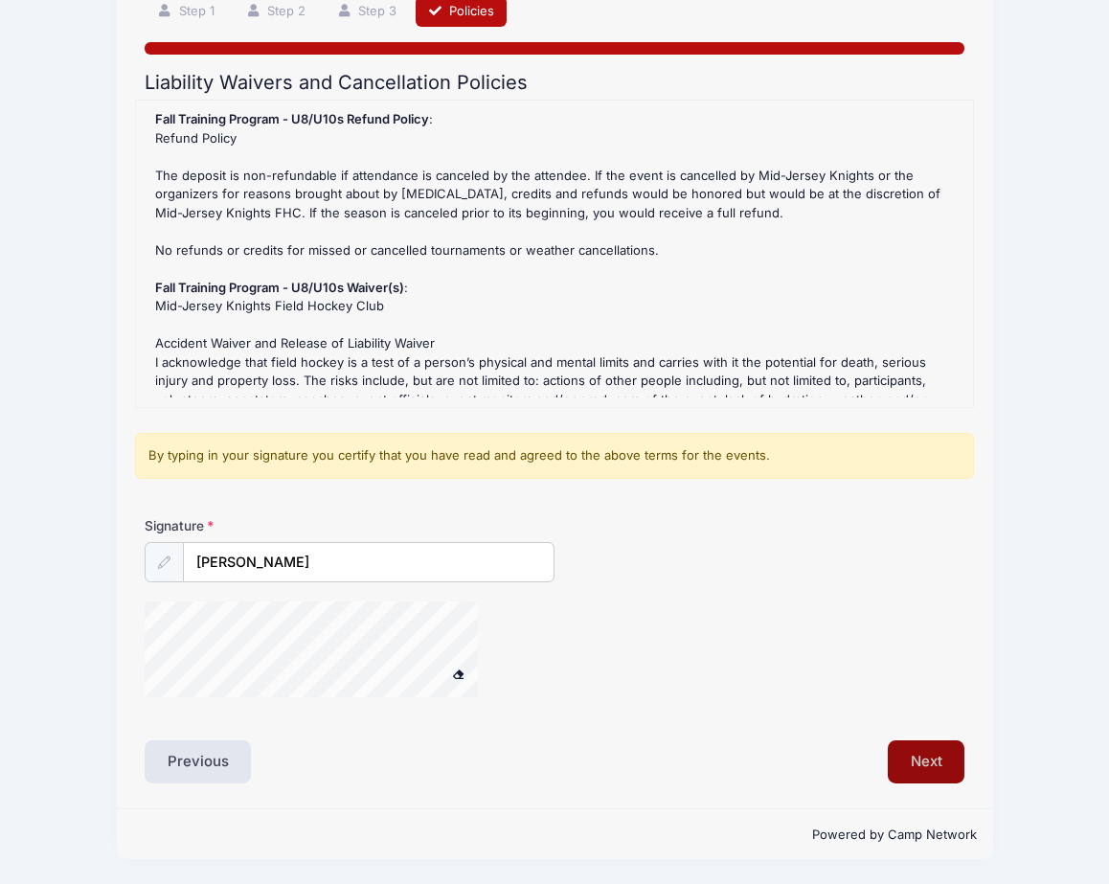
click at [941, 775] on button "Next" at bounding box center [927, 762] width 78 height 44
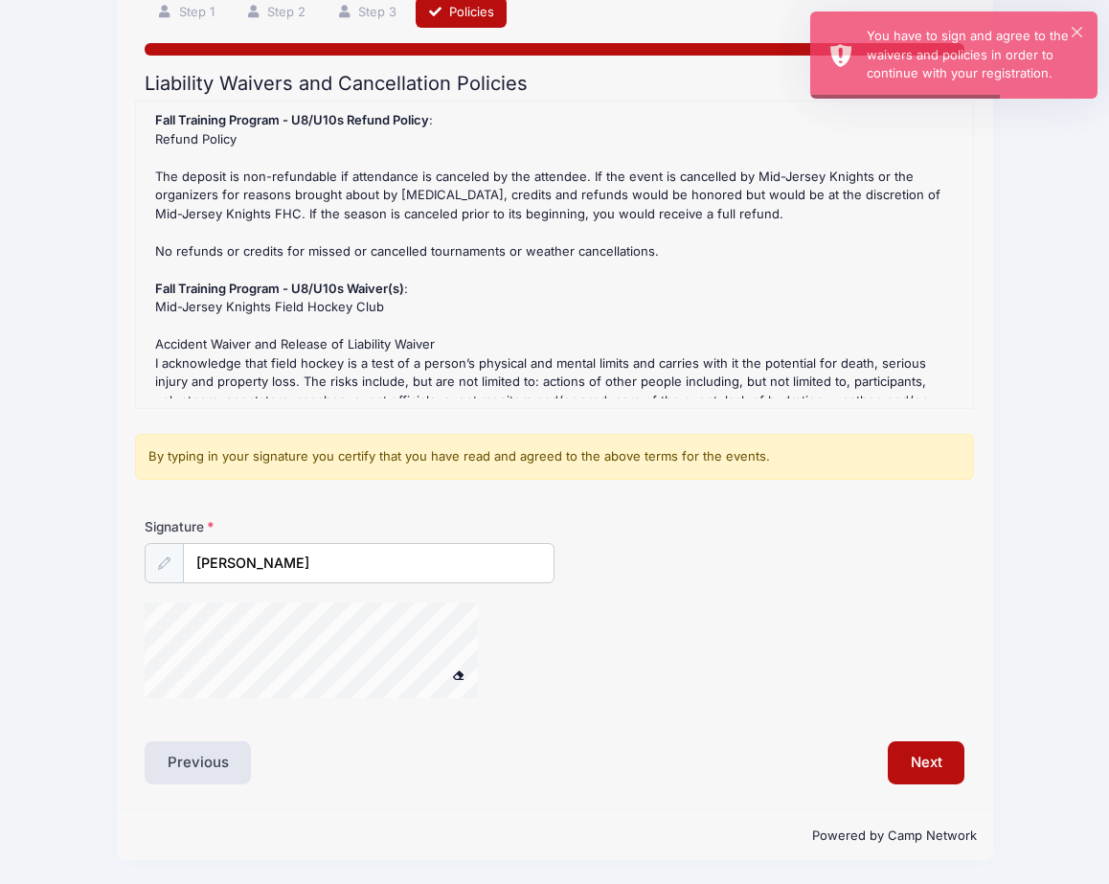
scroll to position [478, 0]
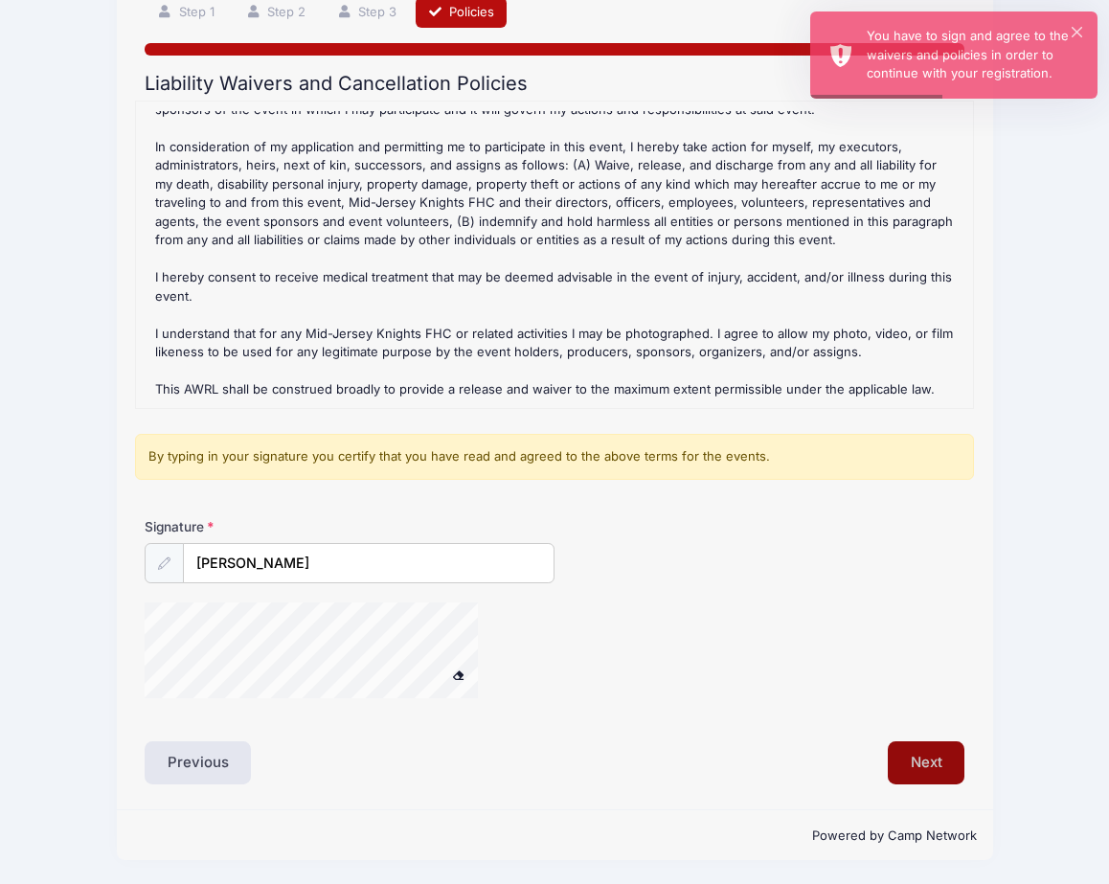
click at [917, 764] on button "Next" at bounding box center [927, 763] width 78 height 44
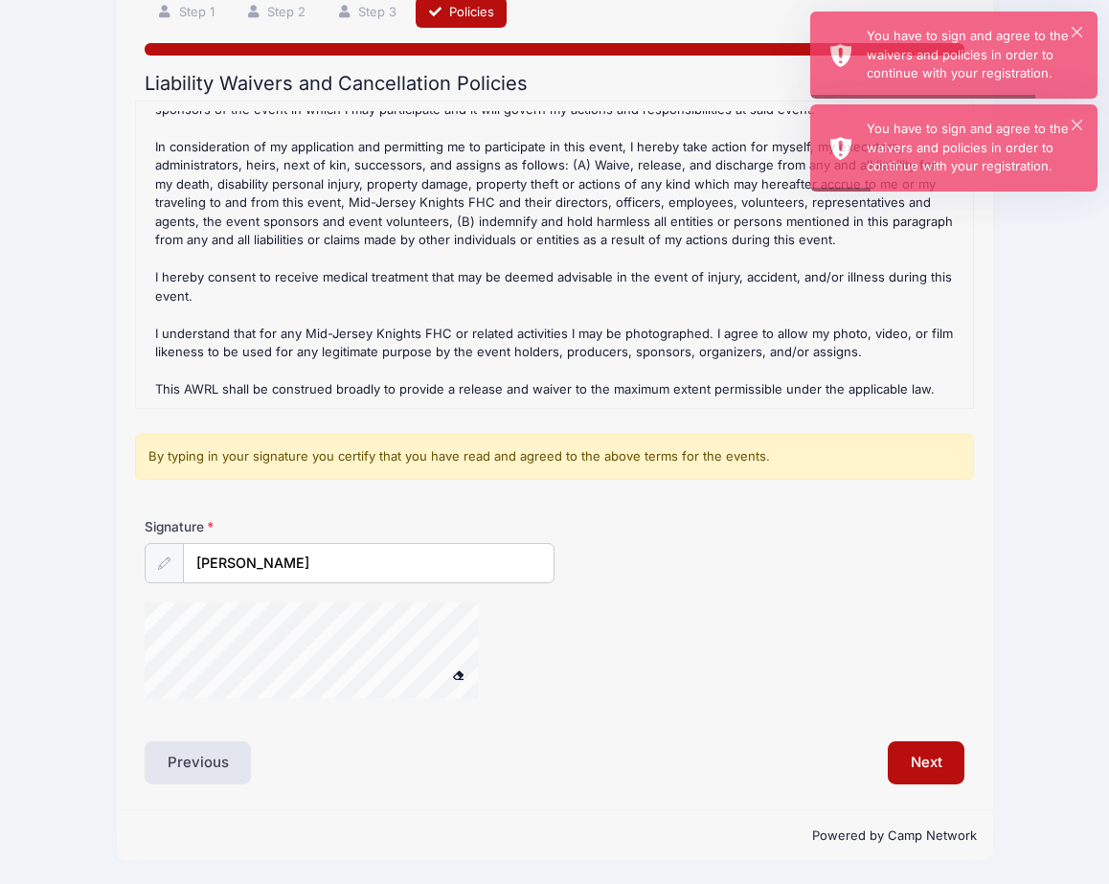
click at [436, 464] on div "By typing in your signature you certify that you have read and agreed to the ab…" at bounding box center [554, 457] width 839 height 46
click at [398, 555] on input "[PERSON_NAME]" at bounding box center [369, 564] width 370 height 41
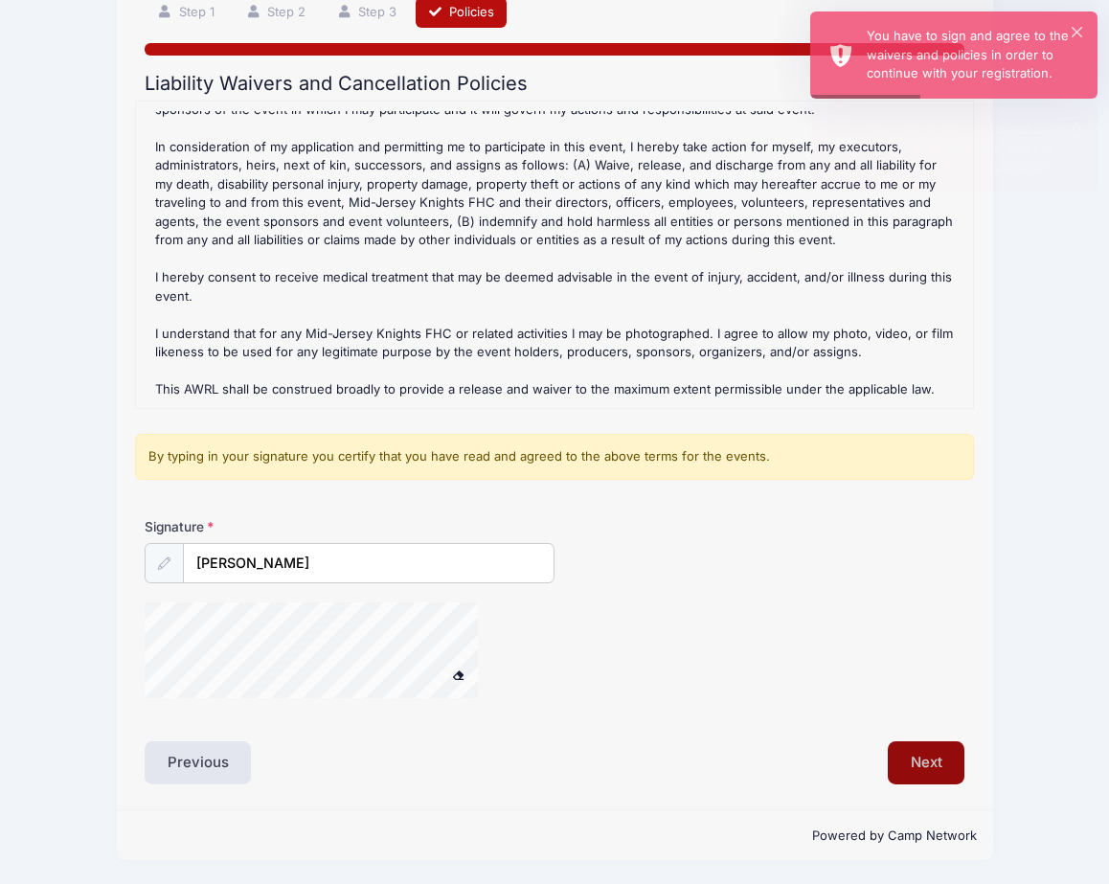
click at [923, 754] on button "Next" at bounding box center [927, 763] width 78 height 44
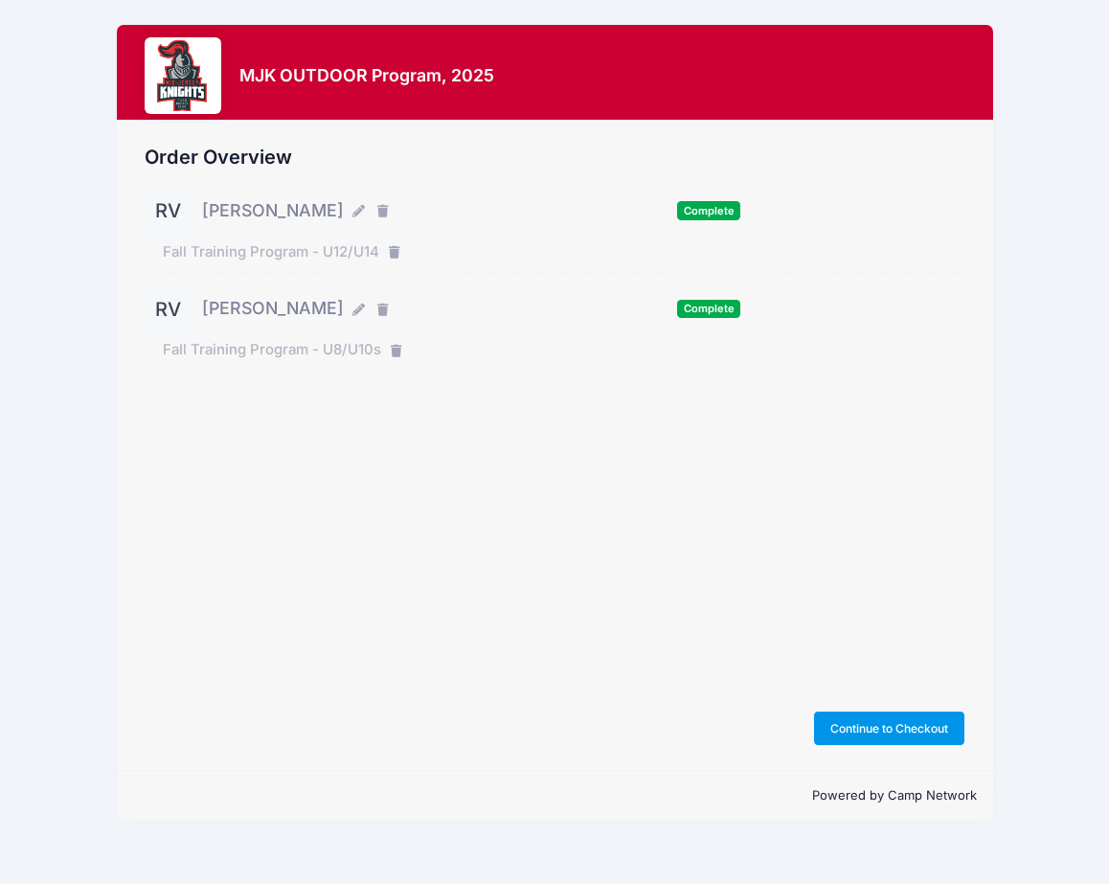
click at [929, 721] on button "Continue to Checkout" at bounding box center [889, 728] width 151 height 33
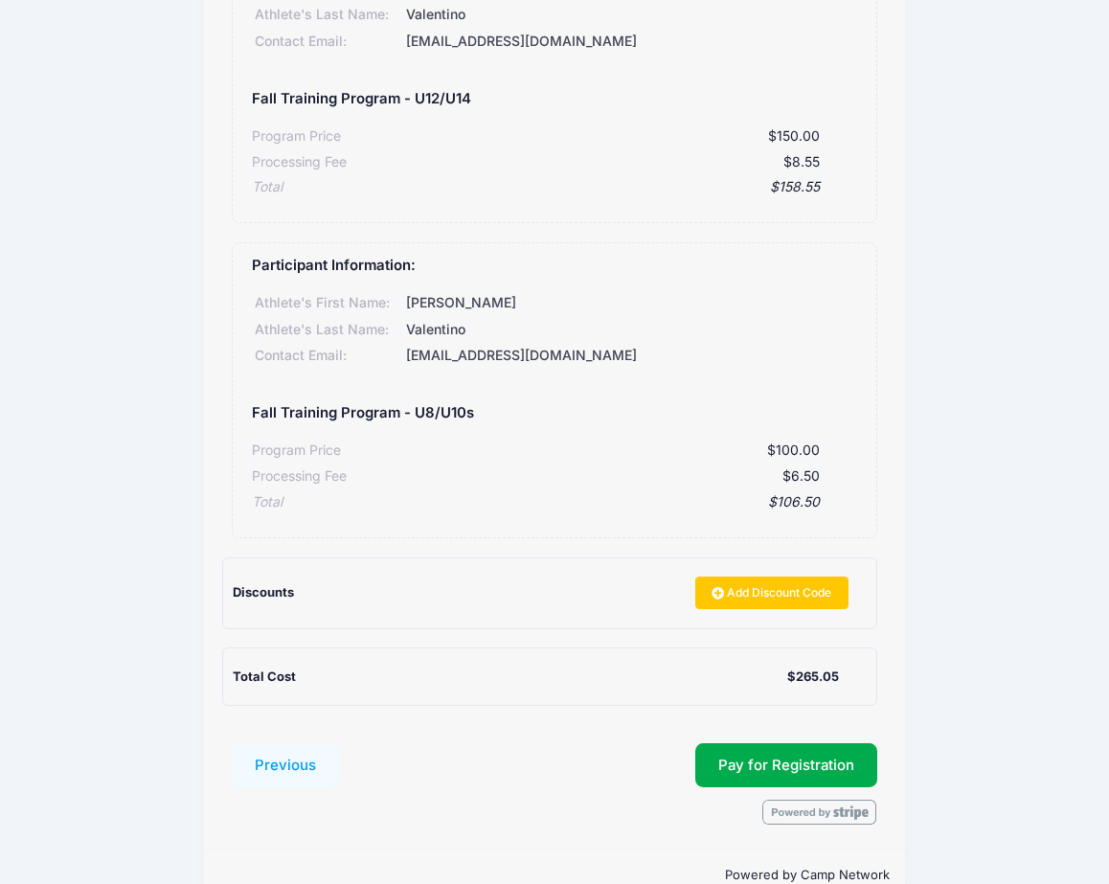
scroll to position [297, 0]
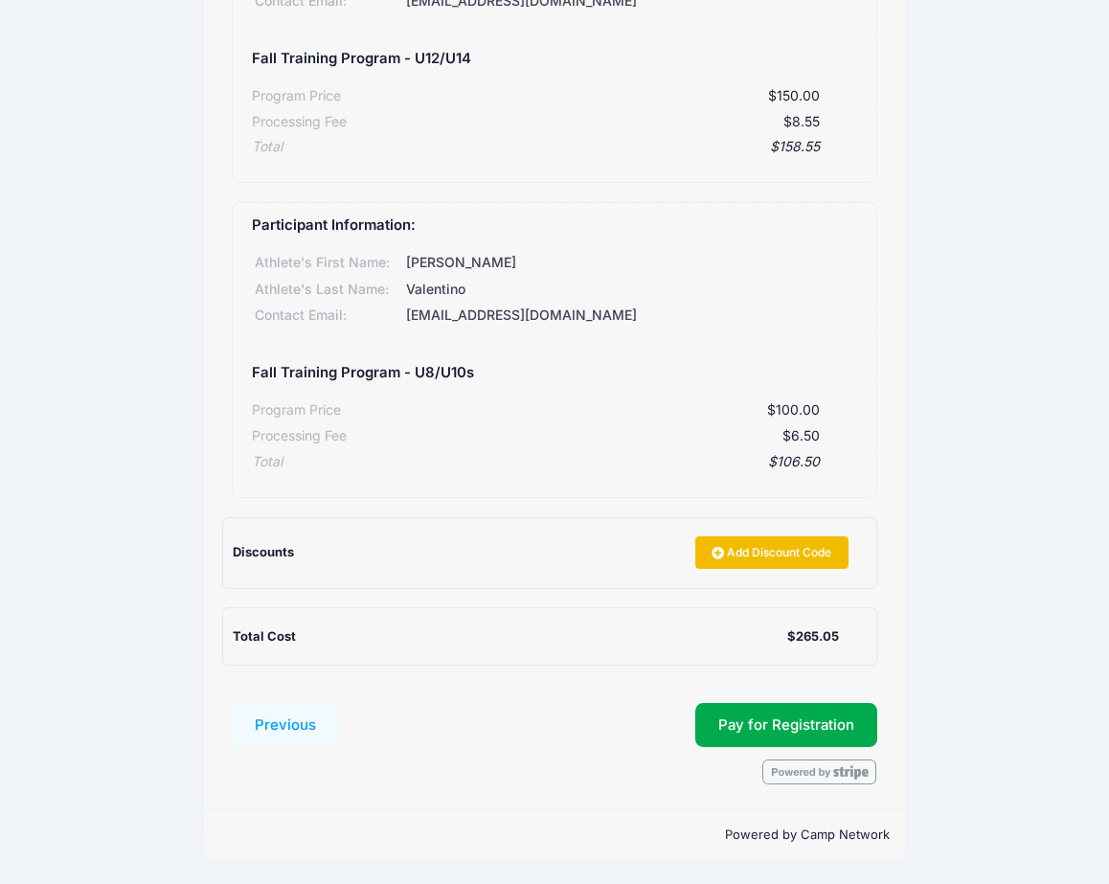
click at [740, 549] on link "Add Discount Code" at bounding box center [771, 552] width 153 height 33
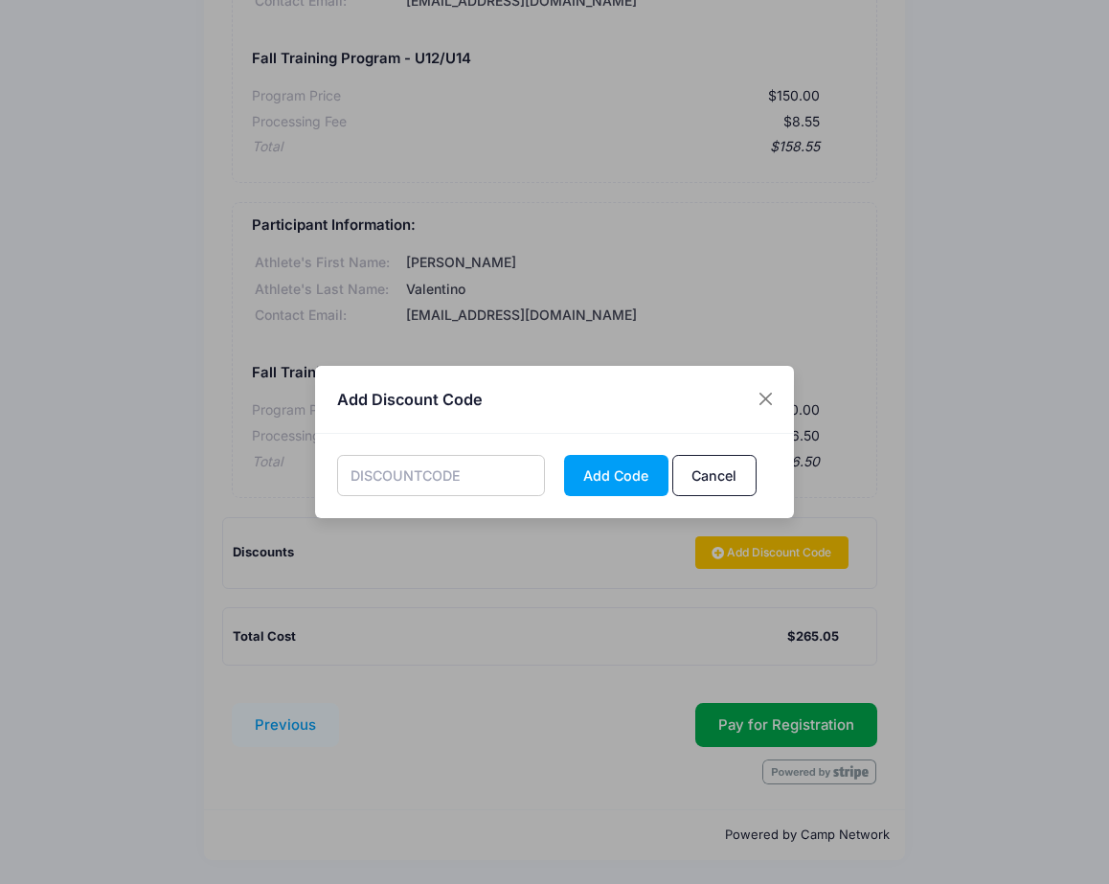
click at [468, 475] on input "text" at bounding box center [441, 475] width 209 height 41
click at [630, 480] on button "Add Code" at bounding box center [616, 475] width 104 height 41
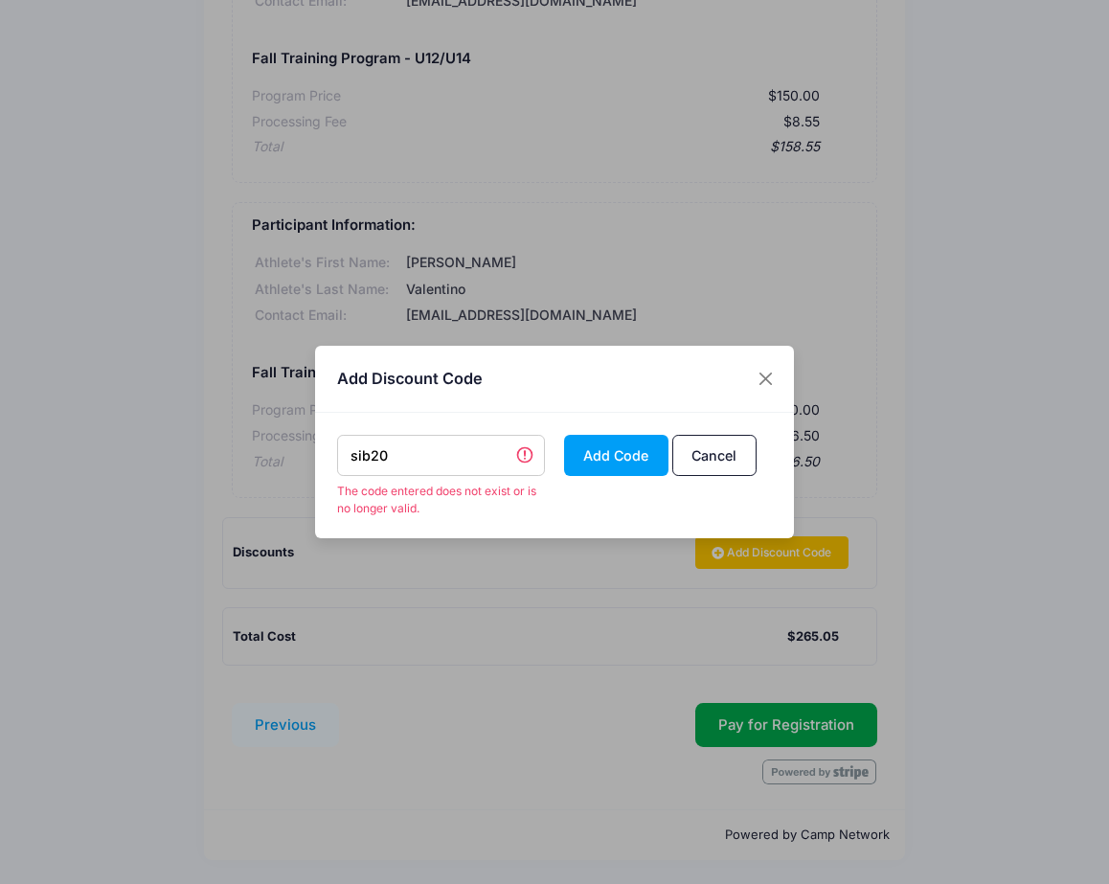
click at [459, 463] on input "sib20" at bounding box center [441, 455] width 209 height 41
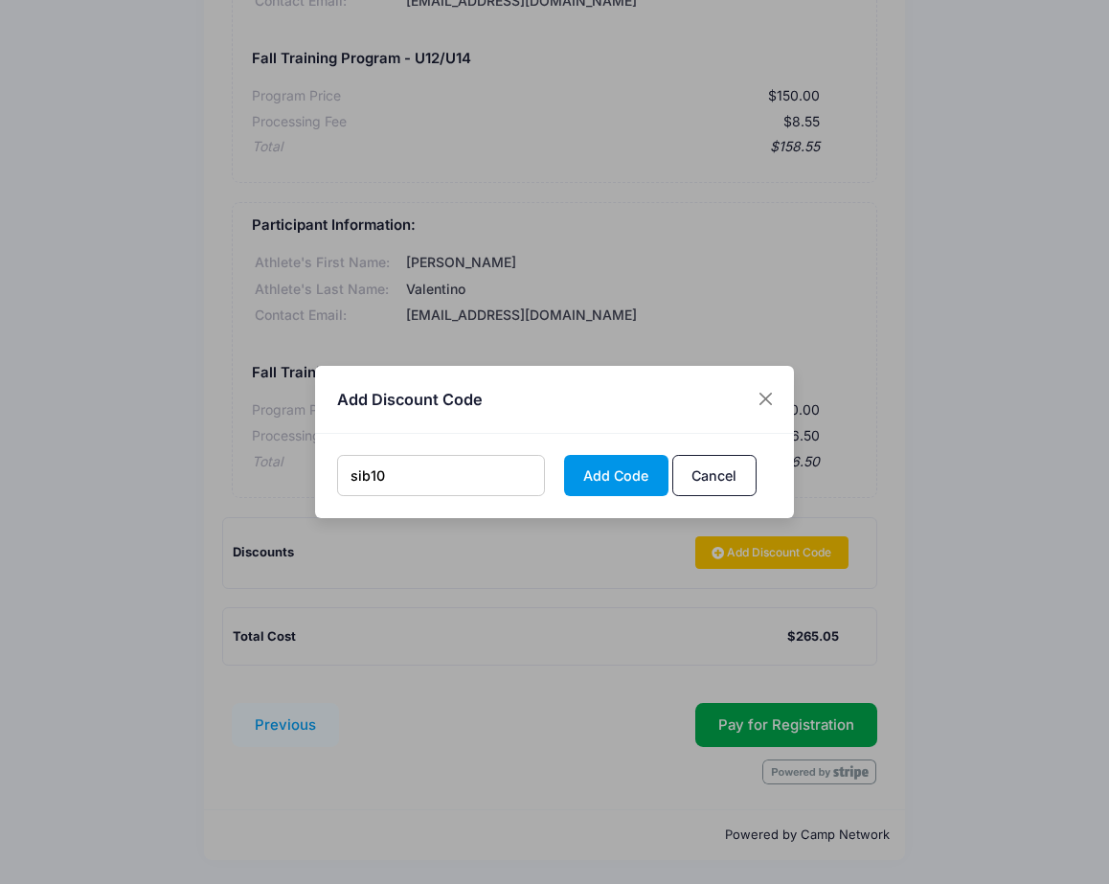
click at [651, 483] on button "Add Code" at bounding box center [616, 475] width 104 height 41
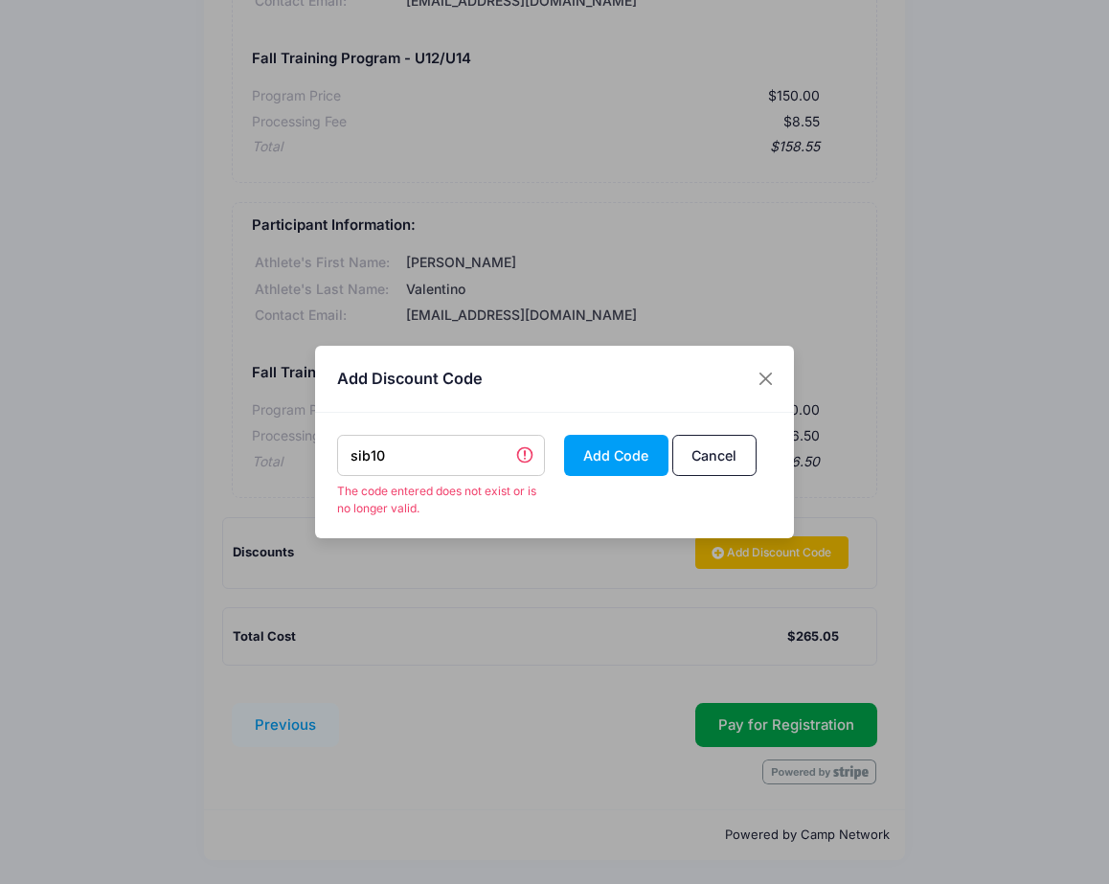
click at [458, 460] on input "sib10" at bounding box center [441, 455] width 209 height 41
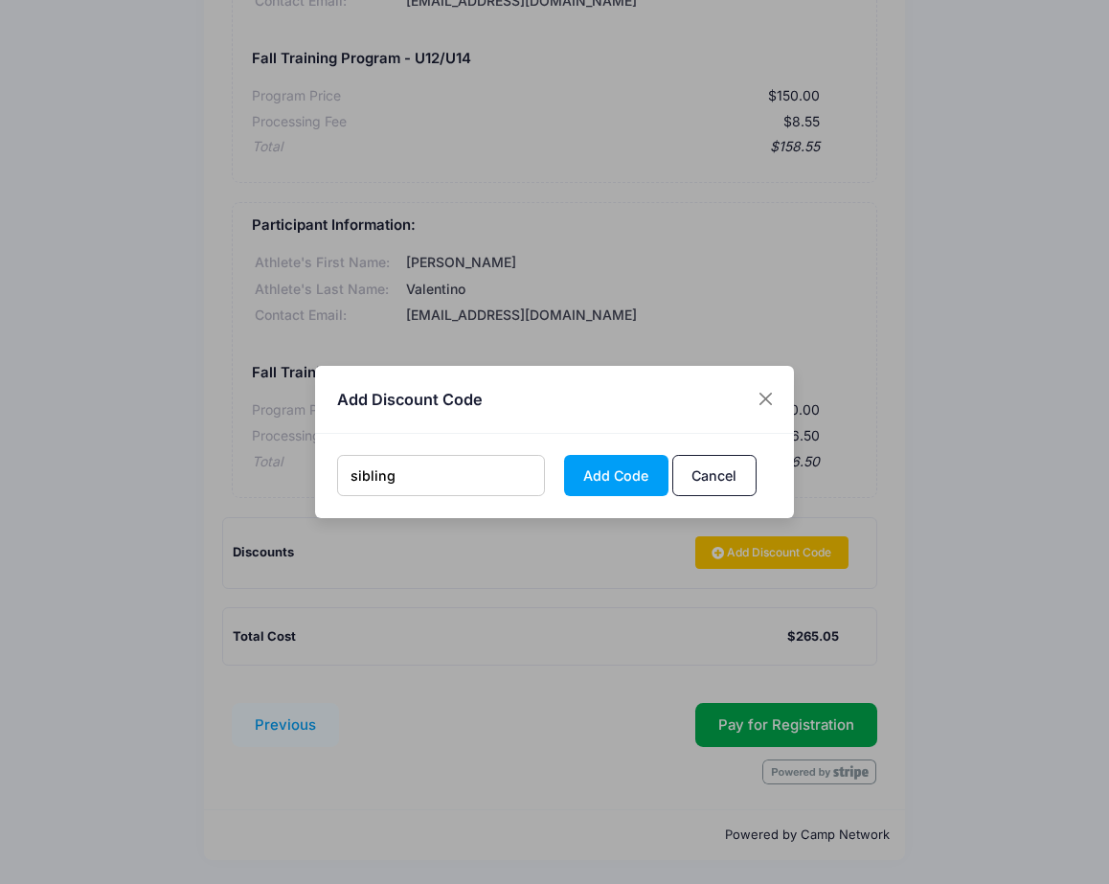
click at [595, 498] on div "sibling Add Code Cancel" at bounding box center [554, 476] width 479 height 84
click at [596, 477] on button "Add Code" at bounding box center [616, 475] width 104 height 41
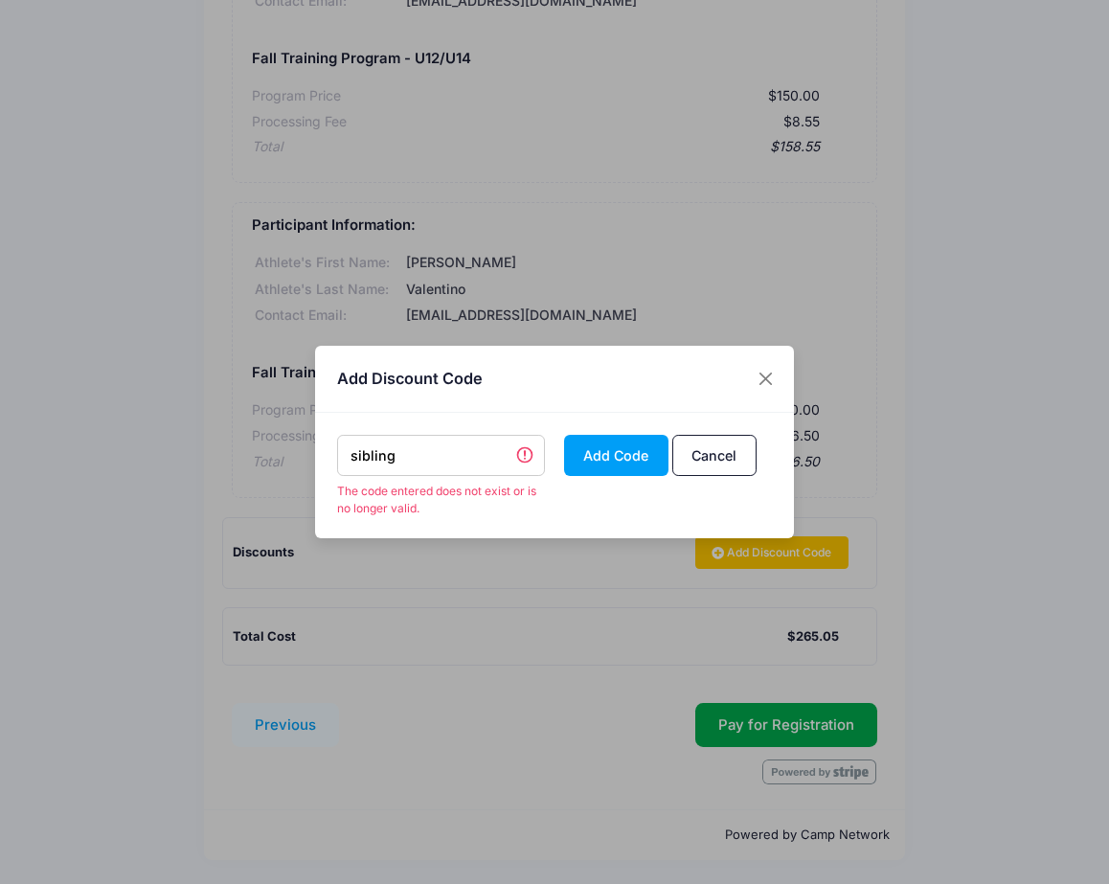
drag, startPoint x: 466, startPoint y: 461, endPoint x: 280, endPoint y: 444, distance: 186.6
click at [280, 444] on div "Add Discount Code sibling The code entered does not exist or is no longer valid…" at bounding box center [554, 442] width 1109 height 884
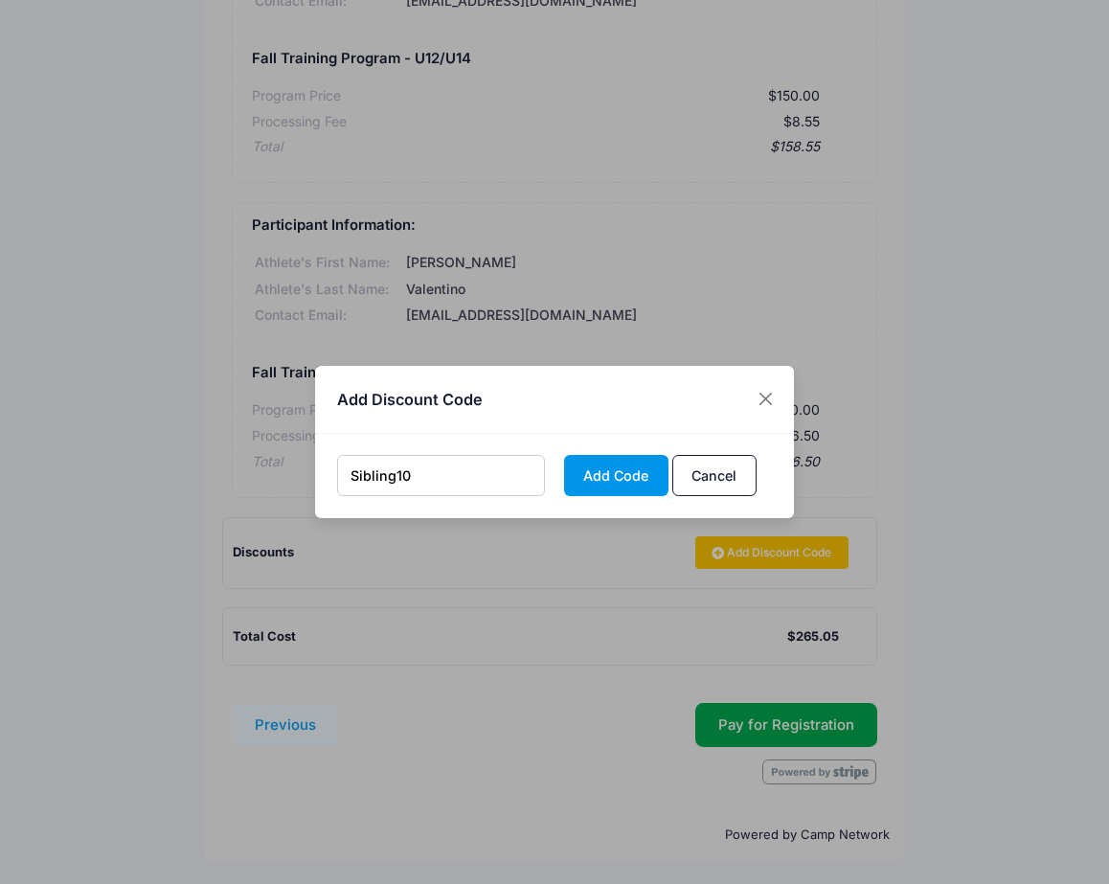
type input "Sibling10"
click at [610, 478] on button "Add Code" at bounding box center [616, 475] width 104 height 41
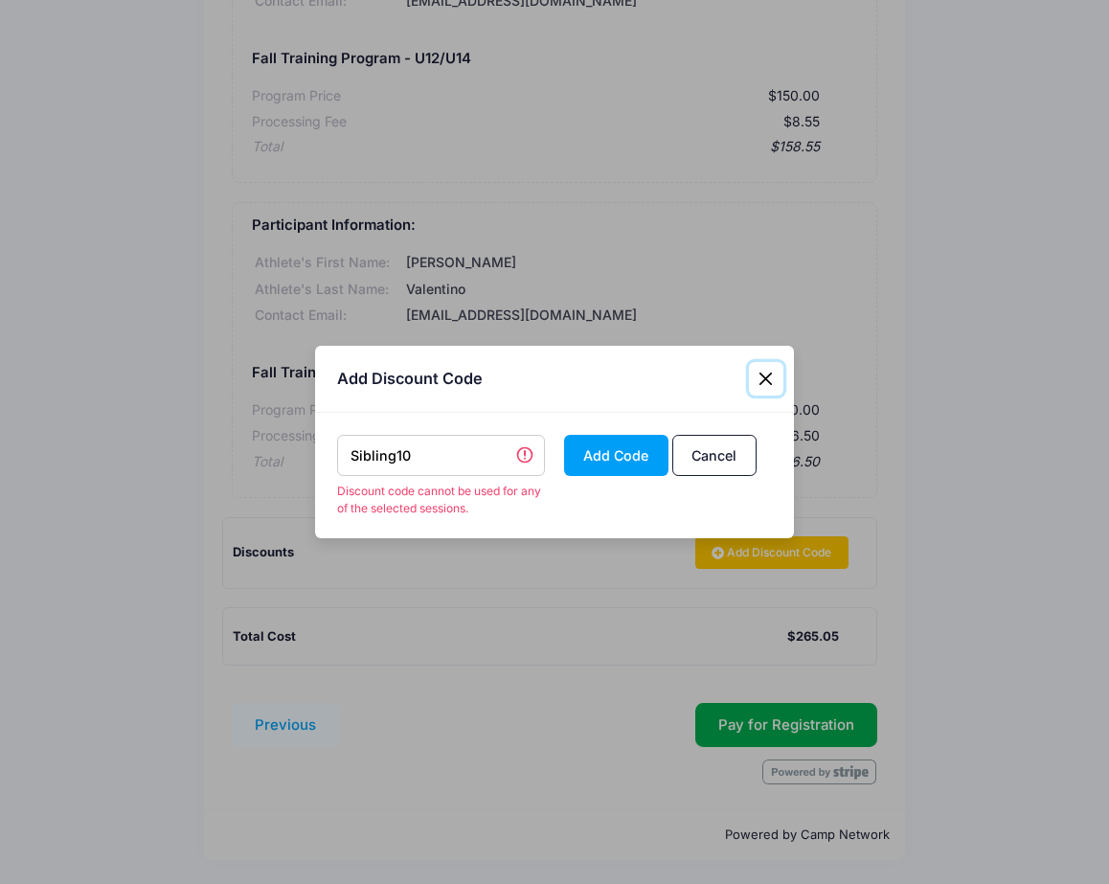
click at [766, 376] on button "Close" at bounding box center [766, 379] width 34 height 34
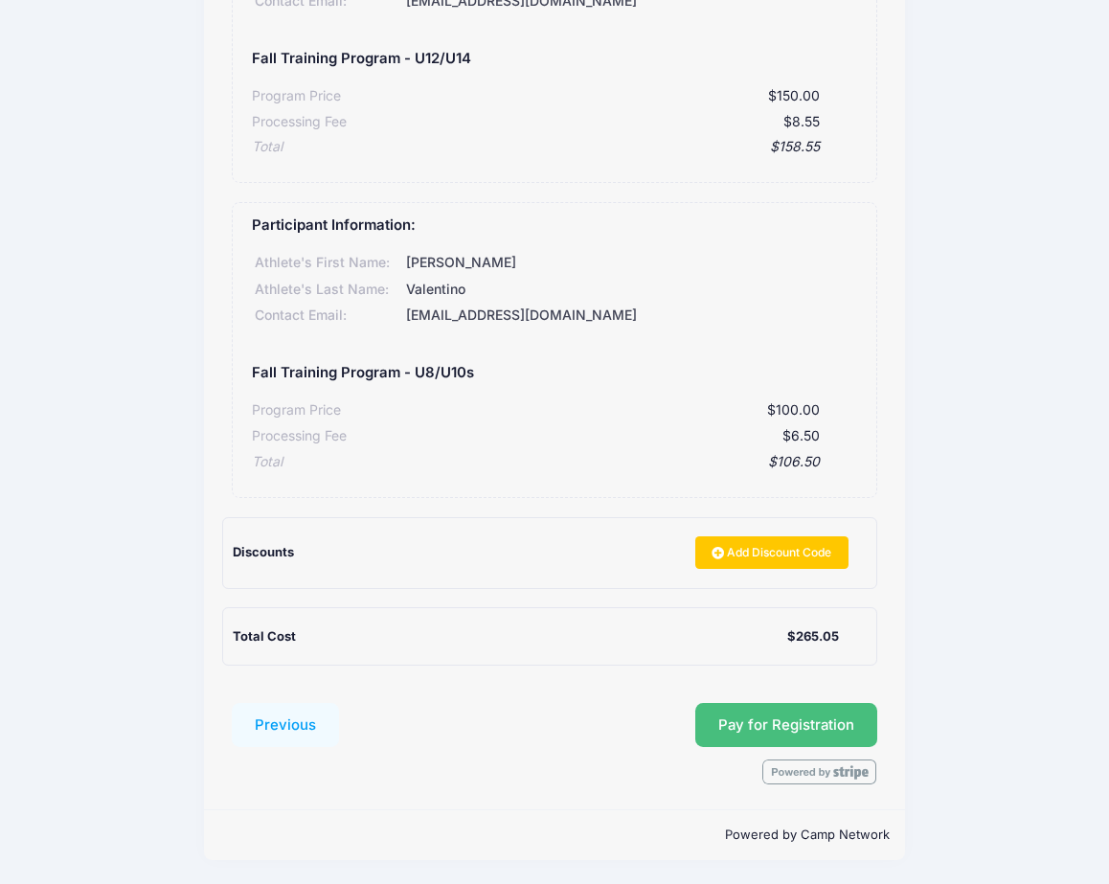
click at [805, 719] on button "Pay for Registration" at bounding box center [786, 725] width 182 height 44
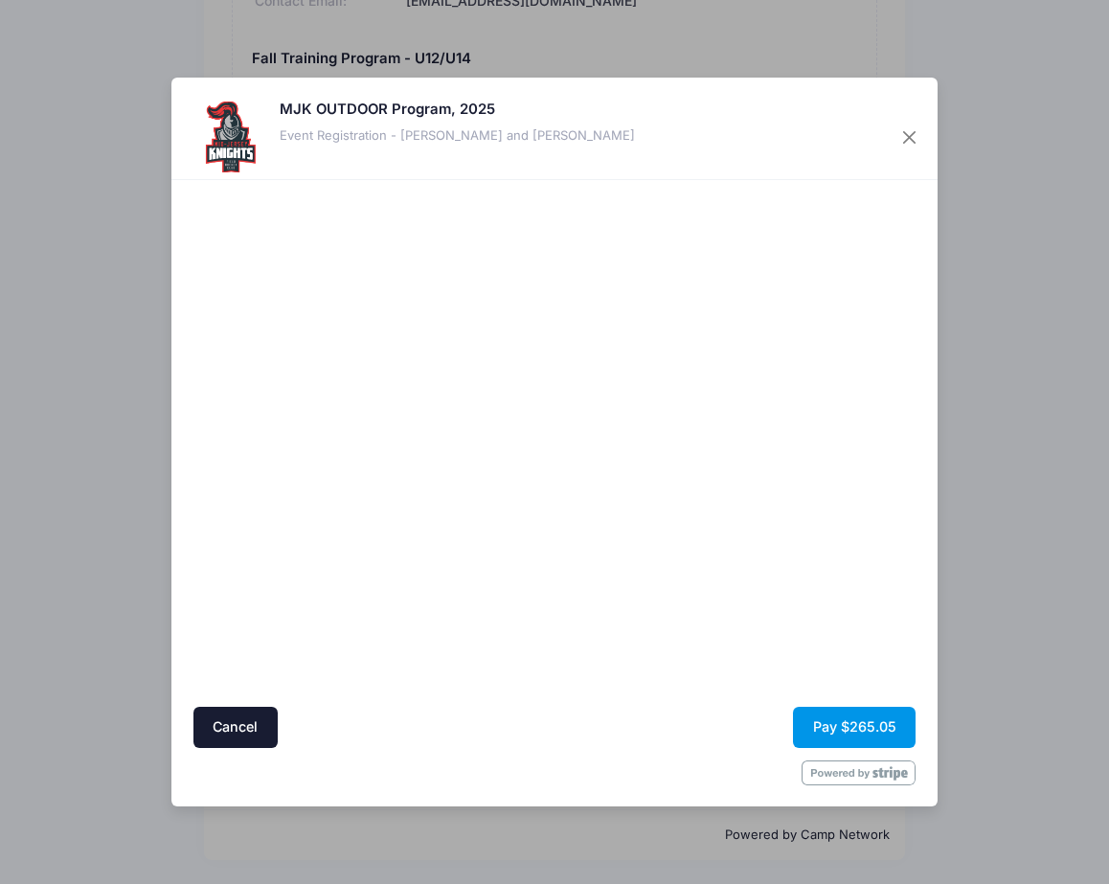
click at [860, 732] on button "Pay $265.05" at bounding box center [854, 727] width 123 height 41
click at [860, 723] on button "Pay $265.05" at bounding box center [854, 727] width 123 height 41
click at [851, 723] on button "Pay $265.05" at bounding box center [854, 727] width 123 height 41
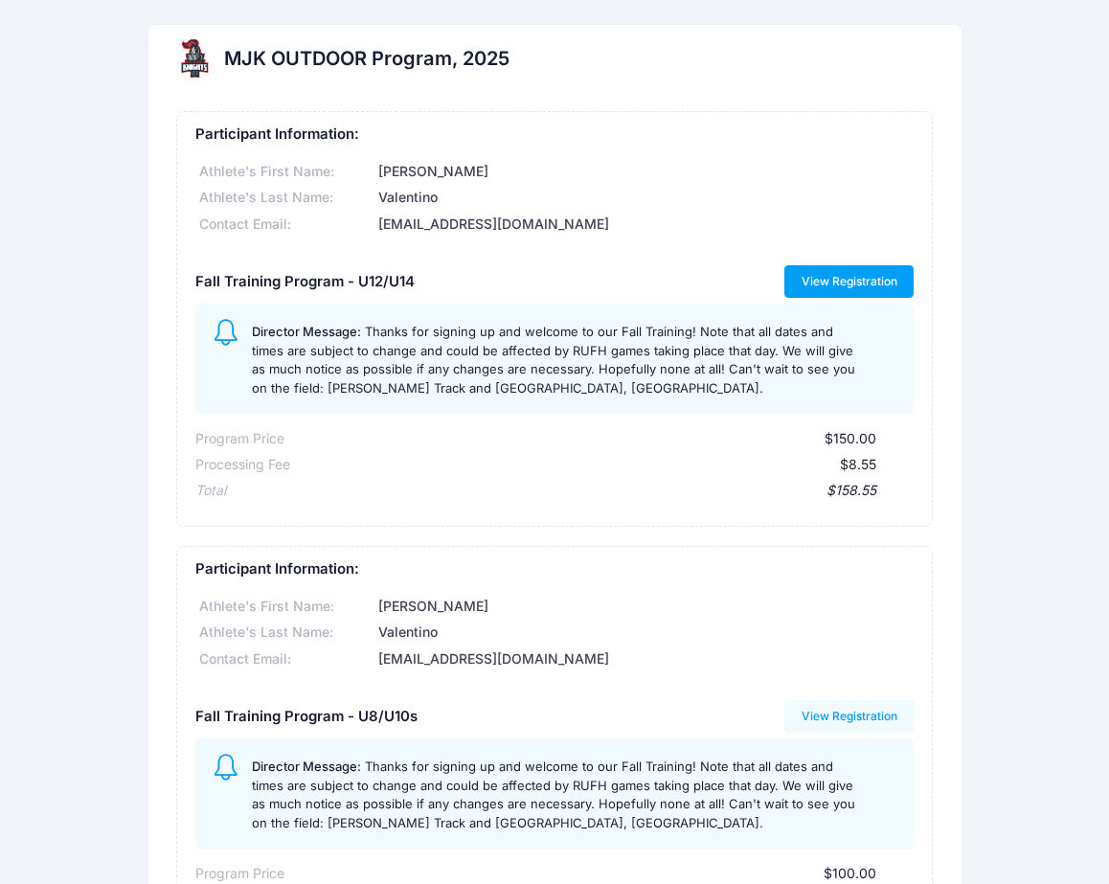
click at [844, 274] on link "View Registration" at bounding box center [849, 281] width 129 height 33
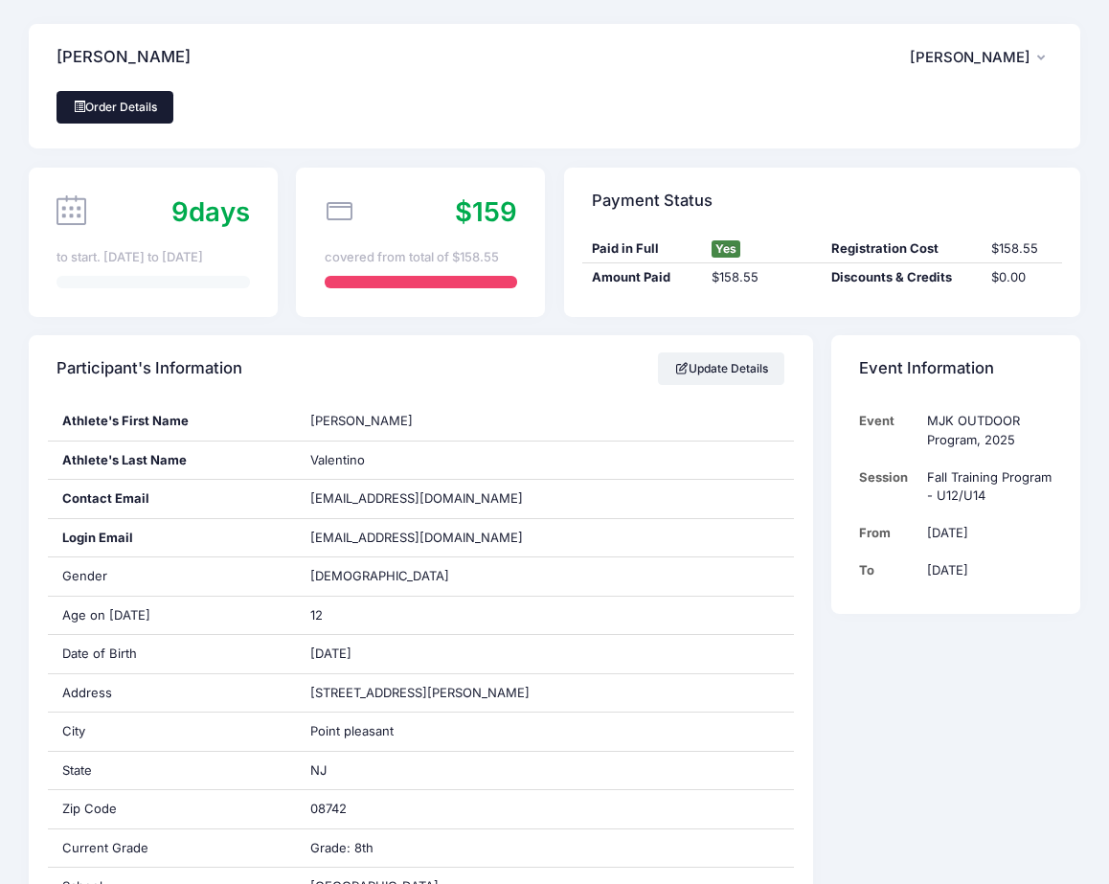
click at [88, 99] on link "Order Details" at bounding box center [115, 107] width 117 height 33
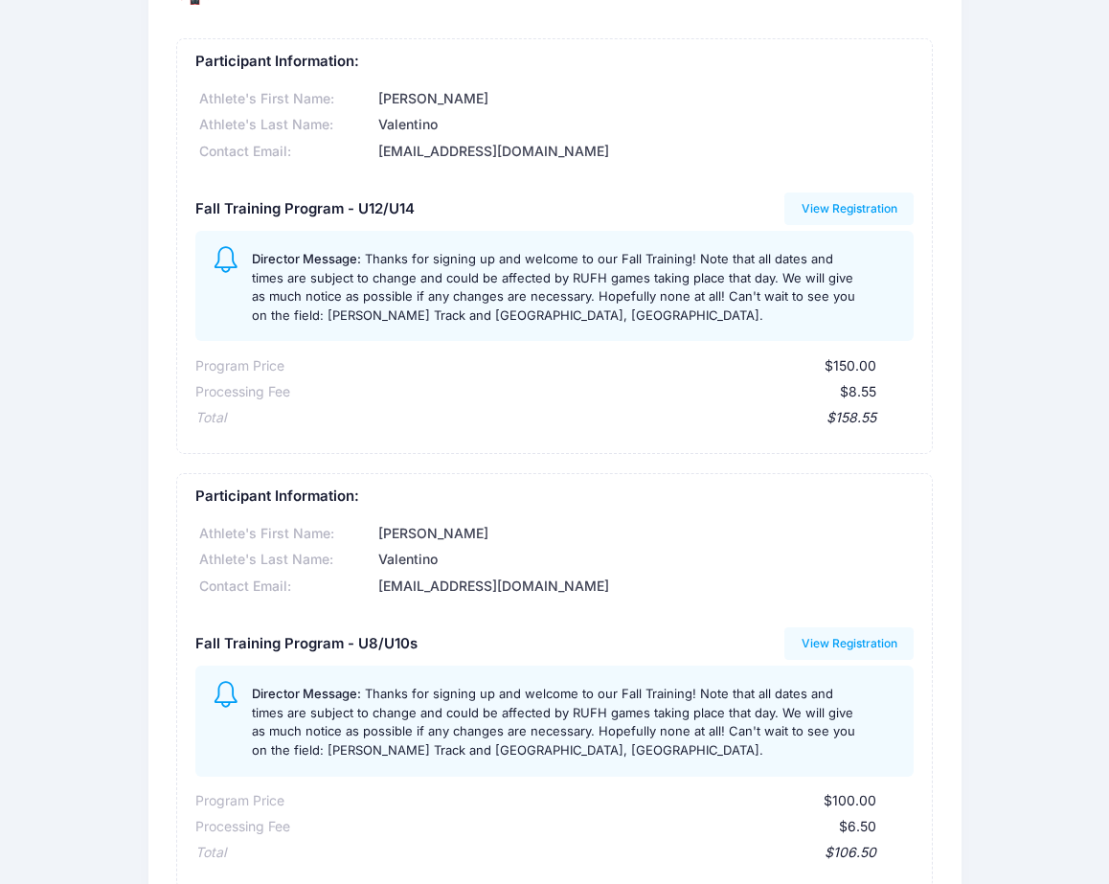
scroll to position [80, 0]
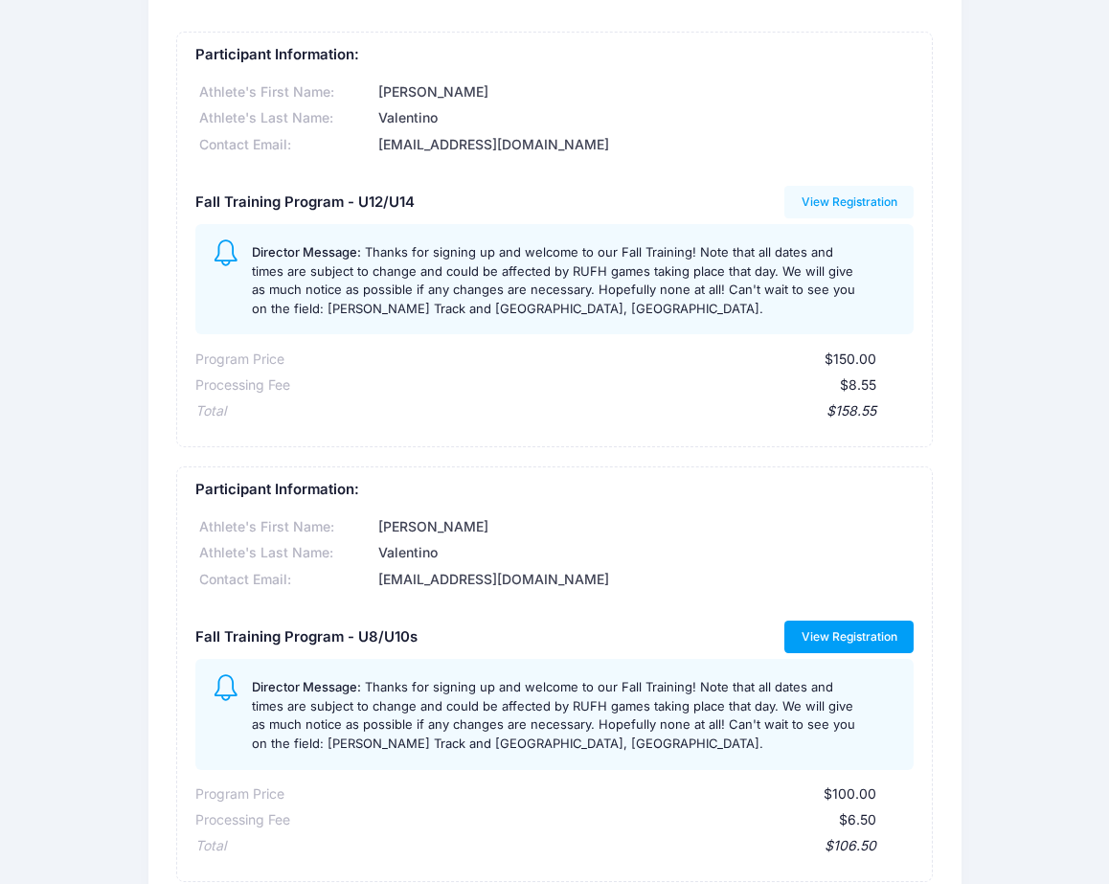
click at [876, 639] on link "View Registration" at bounding box center [849, 637] width 129 height 33
